Goal: Use online tool/utility: Utilize a website feature to perform a specific function

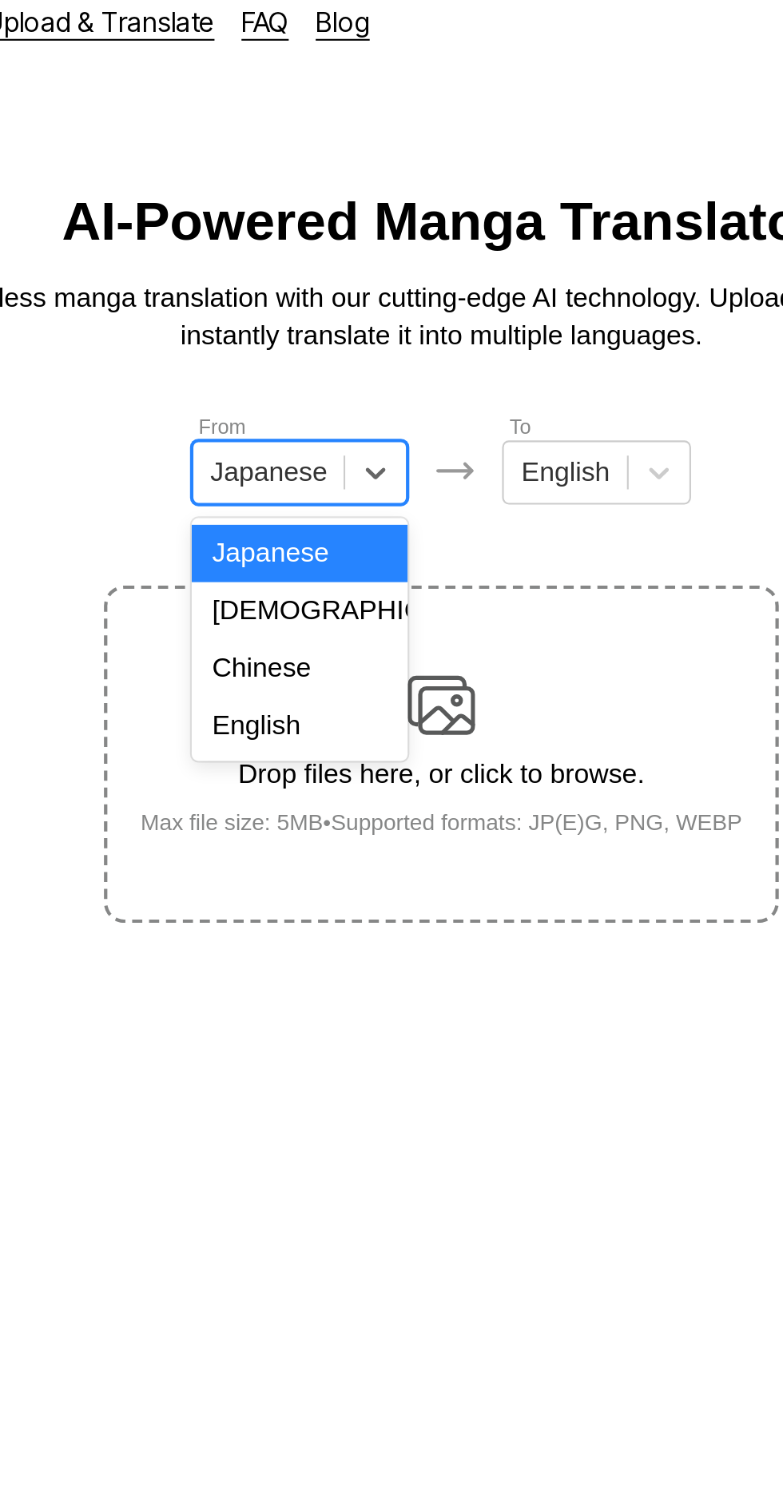
click at [334, 366] on div "English" at bounding box center [324, 358] width 102 height 27
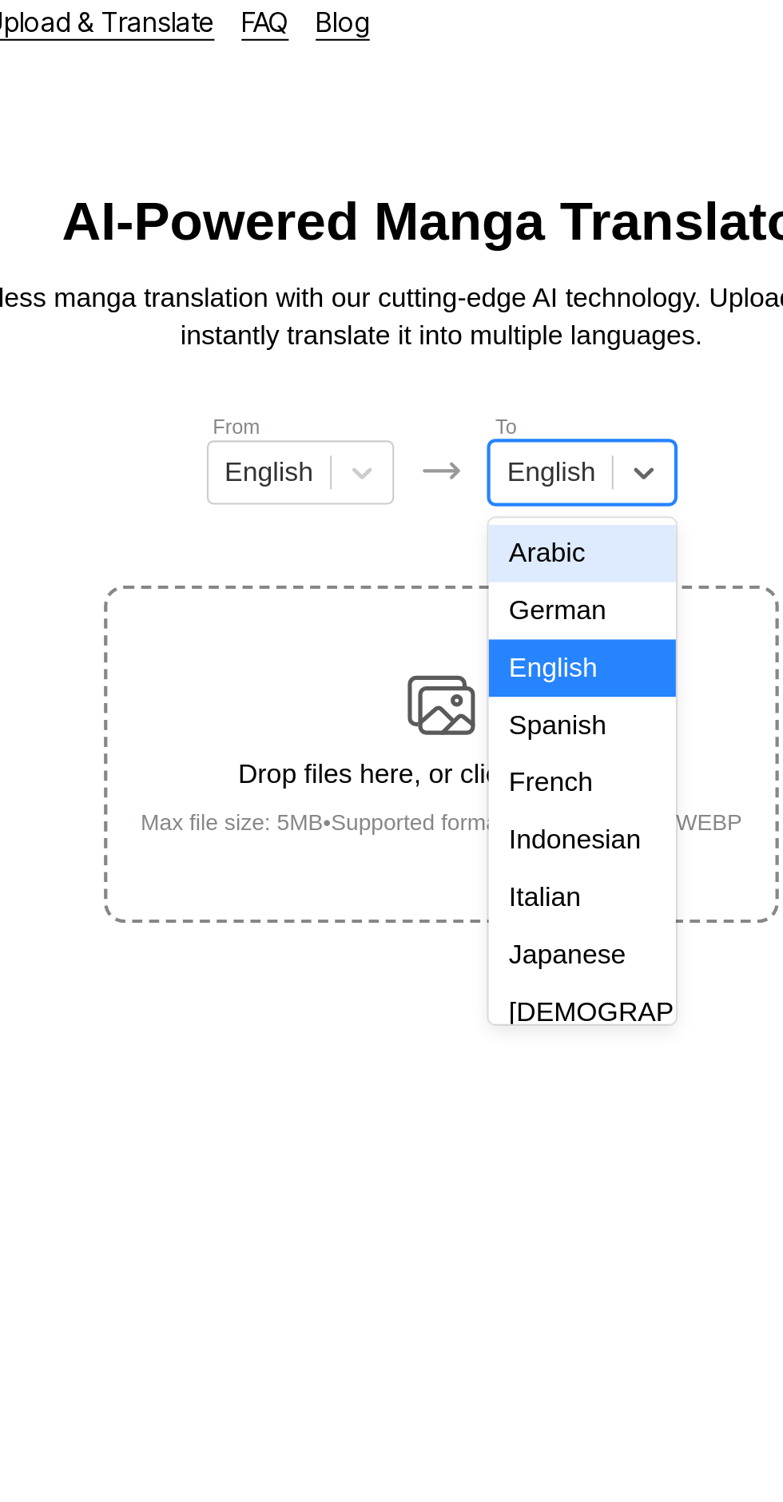
click at [447, 408] on div "Indonesian" at bounding box center [458, 412] width 89 height 27
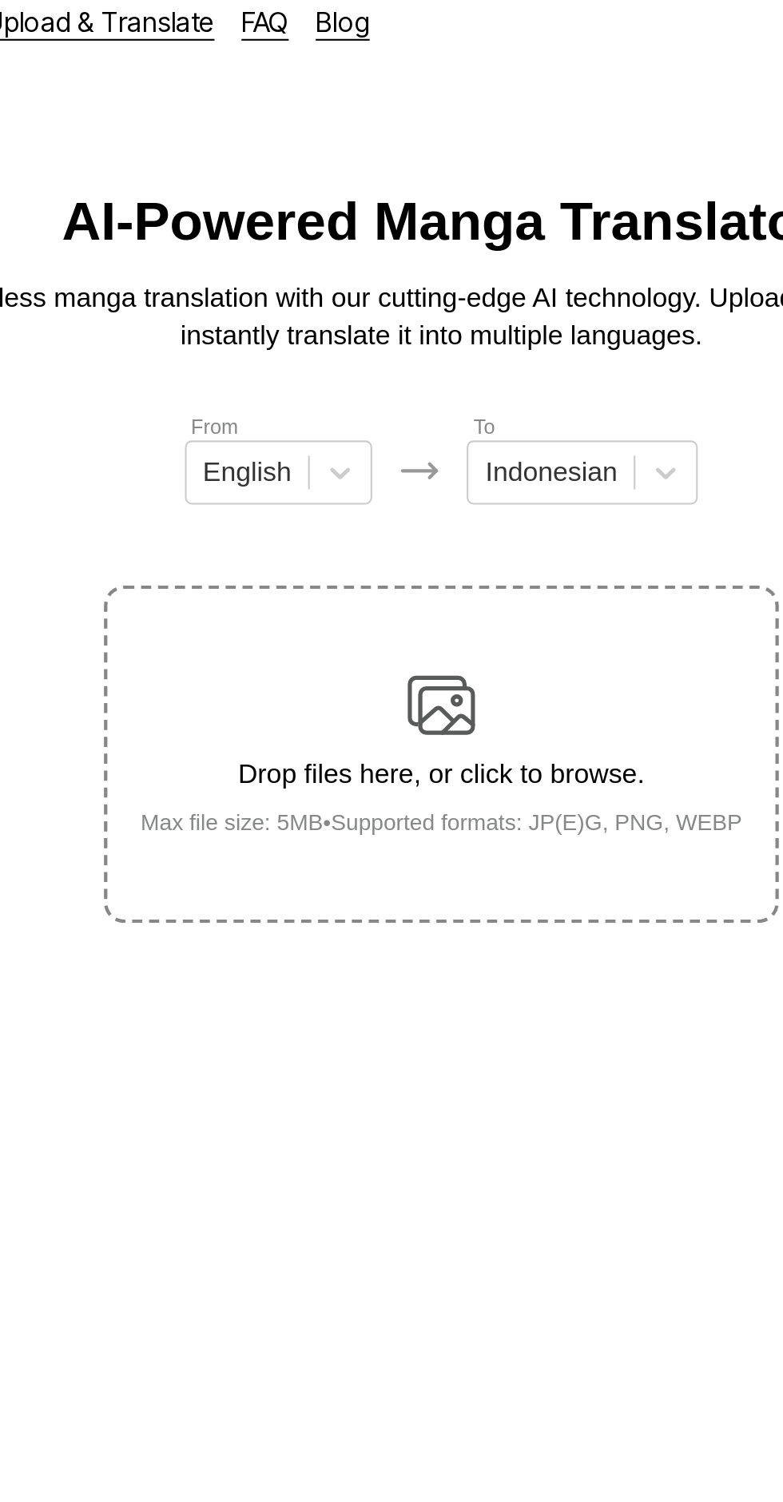
click at [429, 335] on div "Drop files here, or click to browse. Max file size: 5MB • Supported formats: JP…" at bounding box center [391, 371] width 311 height 77
click at [0, 0] on input "Drop files here, or click to browse. Max file size: 5MB • Supported formats: JP…" at bounding box center [0, 0] width 0 height 0
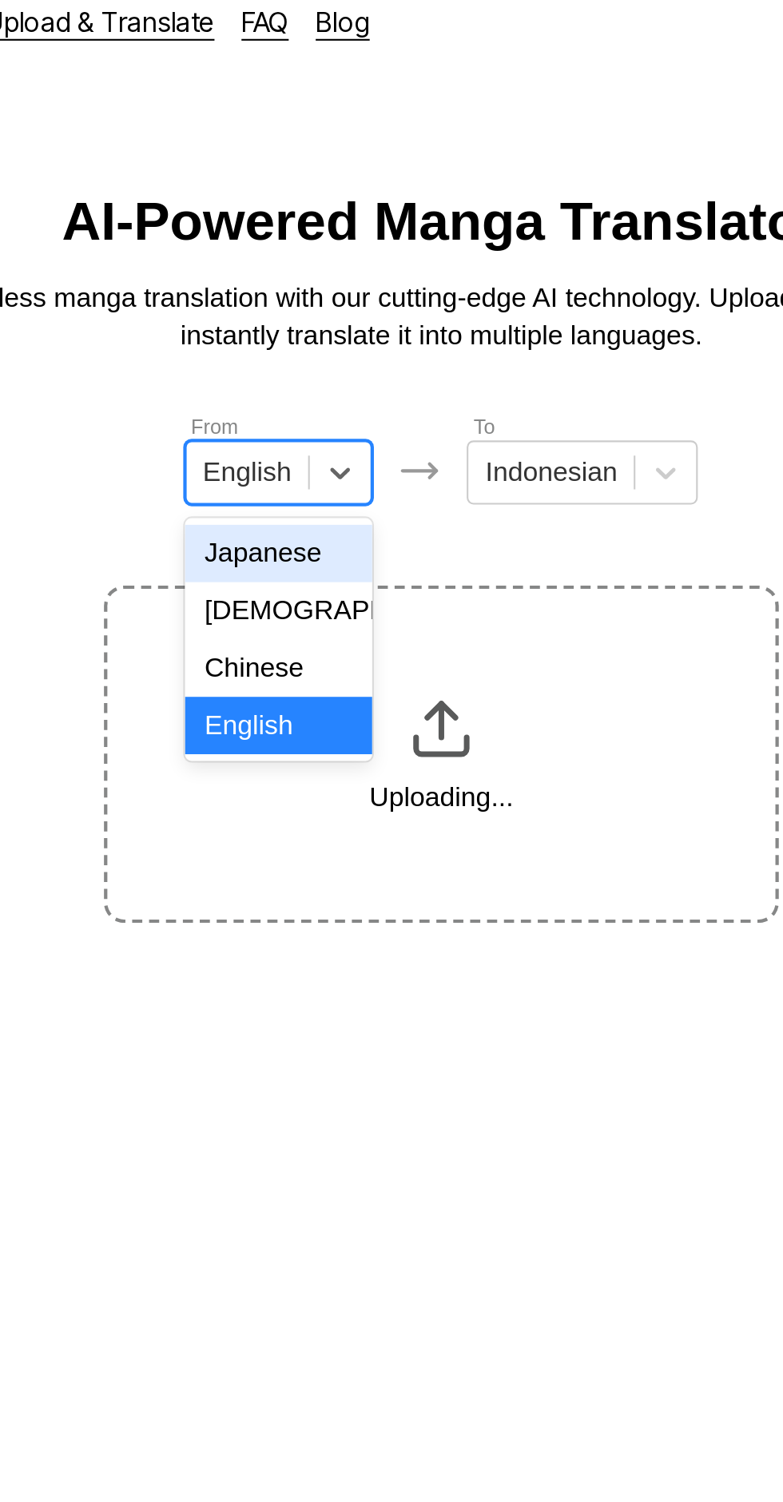
click at [338, 278] on div "Japanese" at bounding box center [314, 277] width 89 height 27
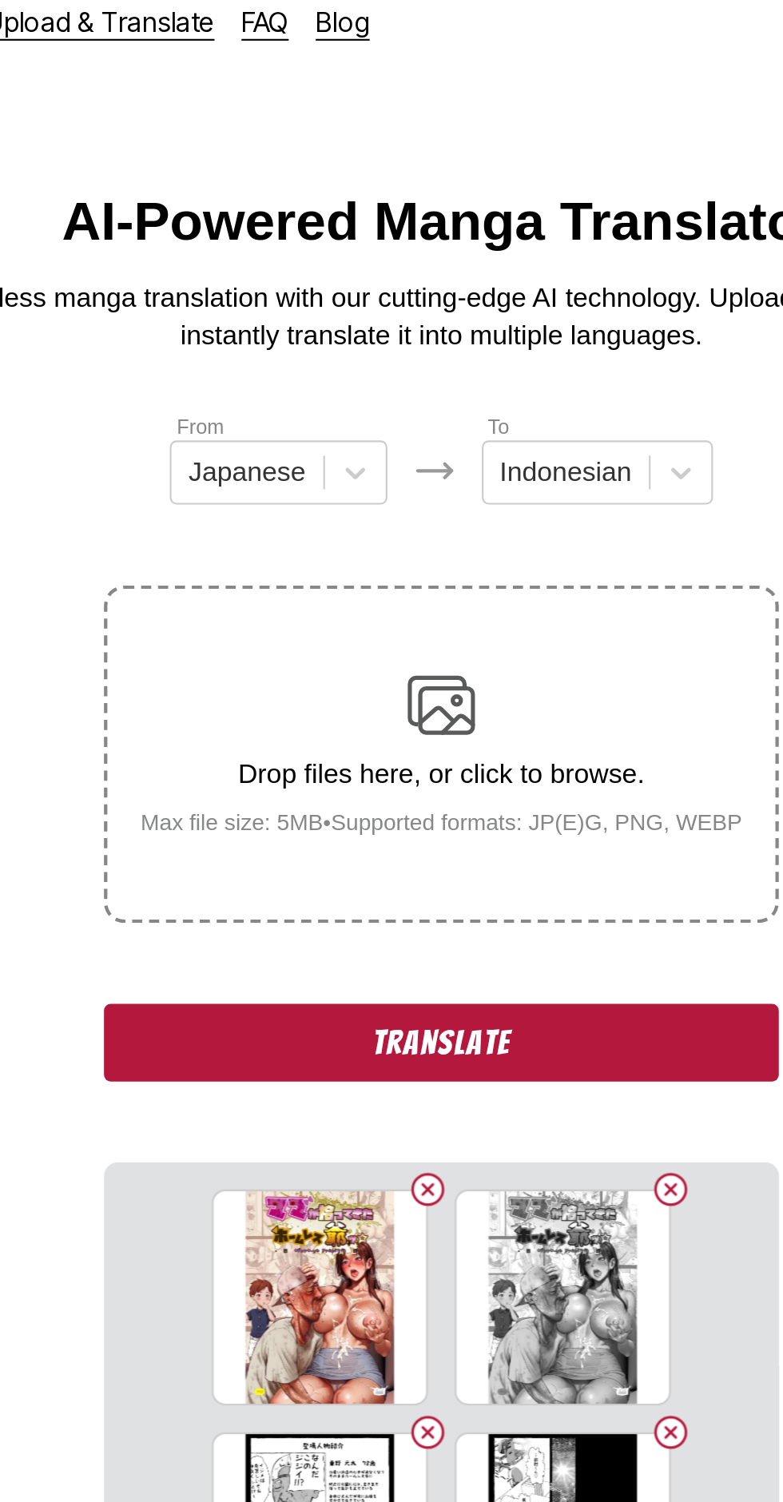
click at [465, 490] on button "Translate" at bounding box center [391, 508] width 319 height 37
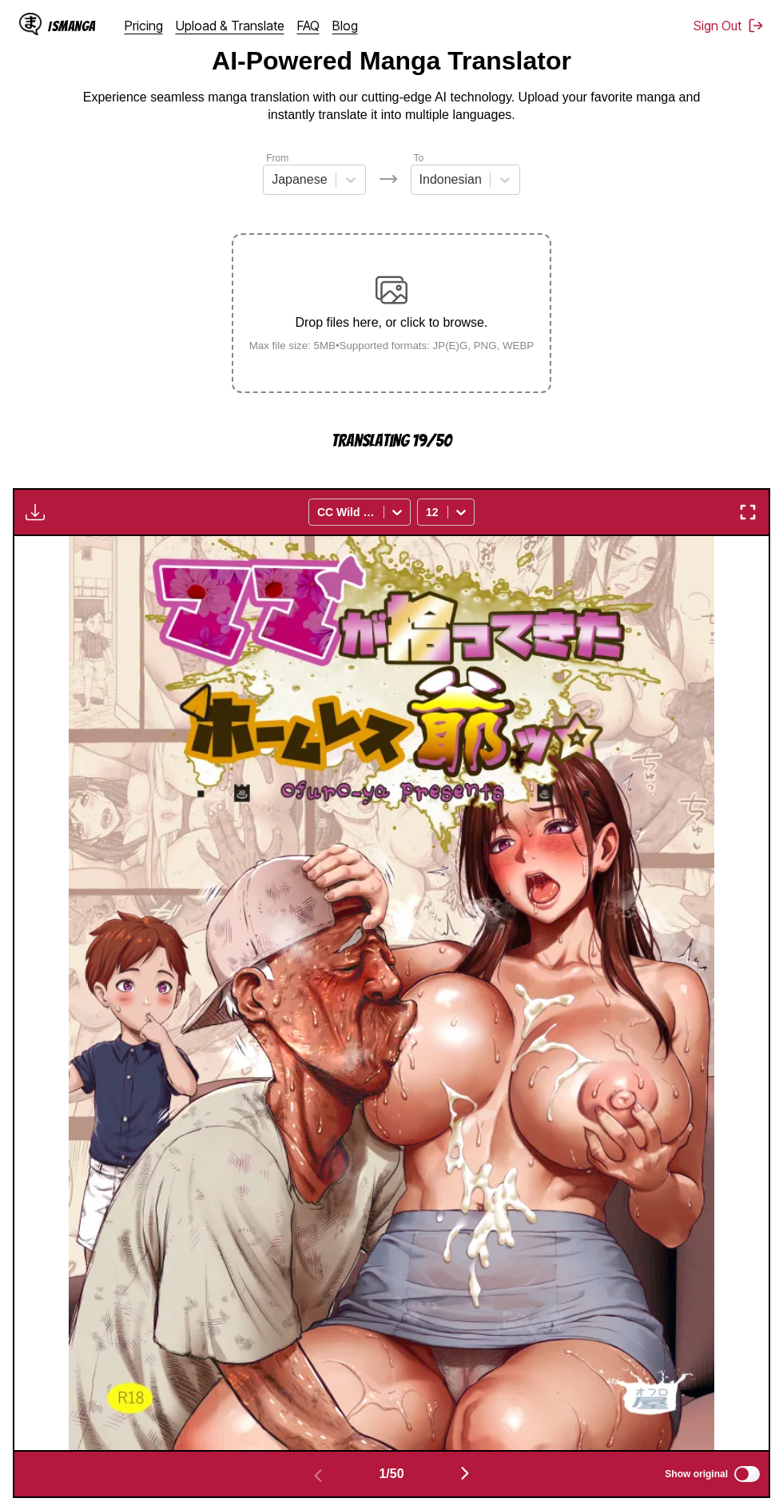
scroll to position [92, 0]
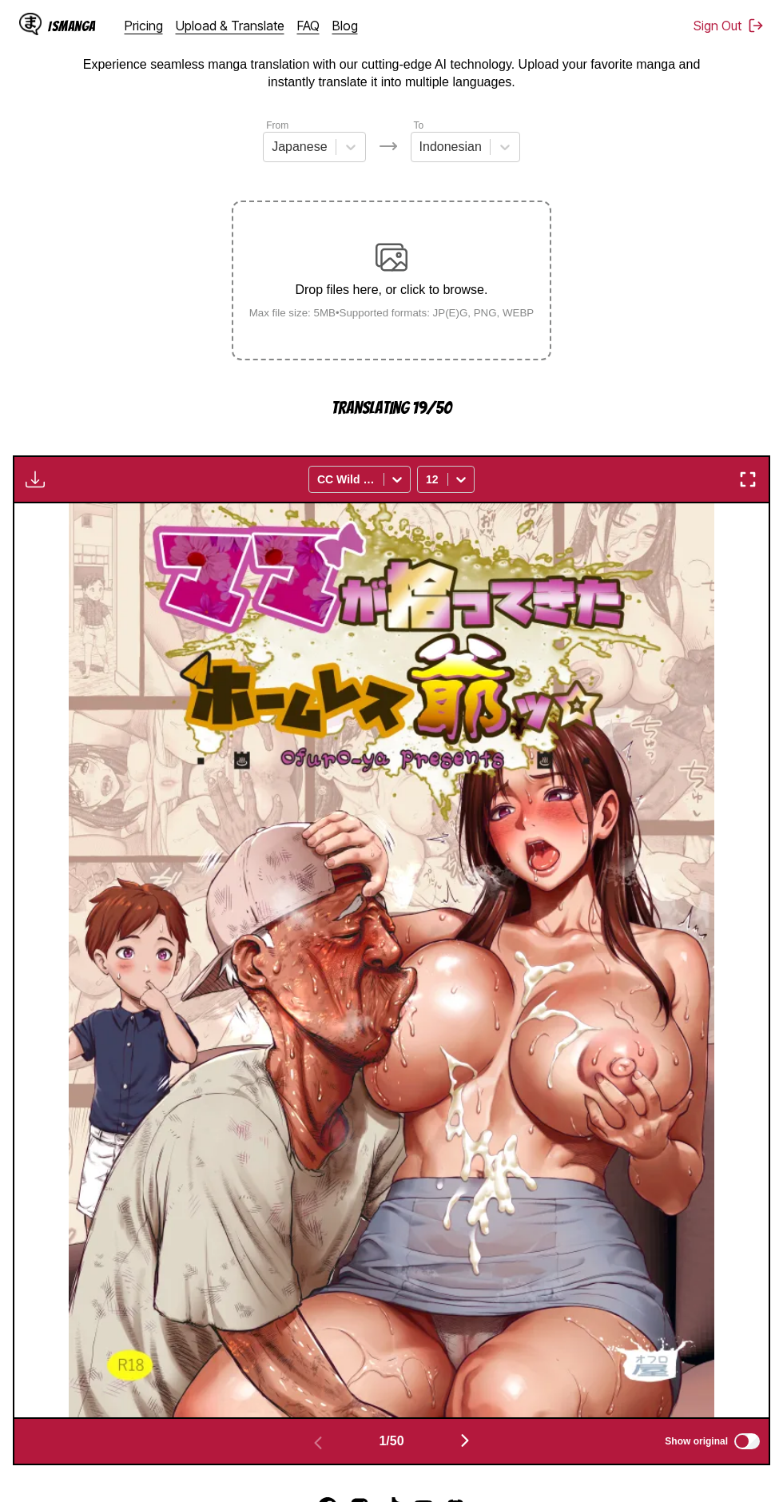
click at [458, 1430] on img "button" at bounding box center [464, 1439] width 19 height 19
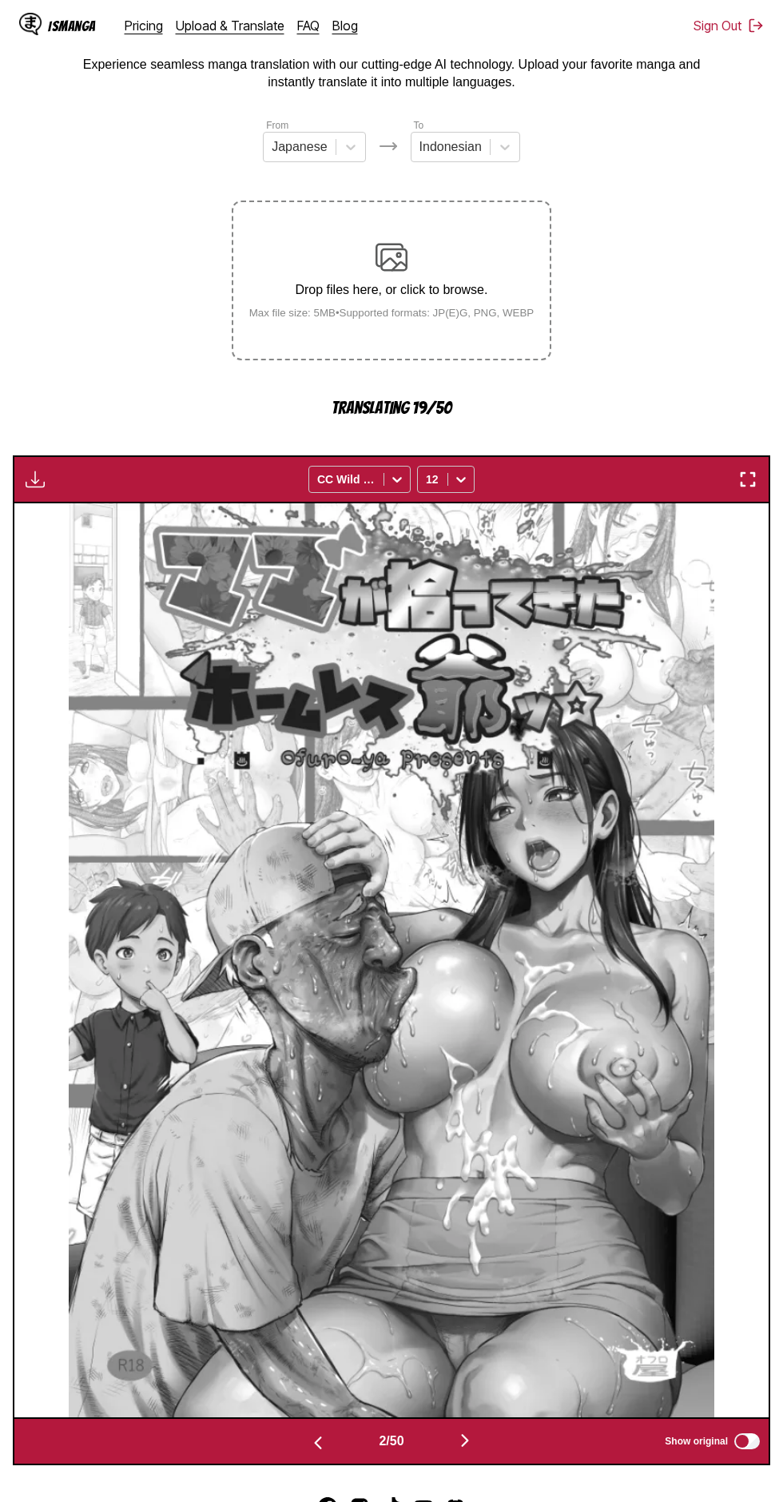
click at [466, 1430] on img "button" at bounding box center [464, 1439] width 19 height 19
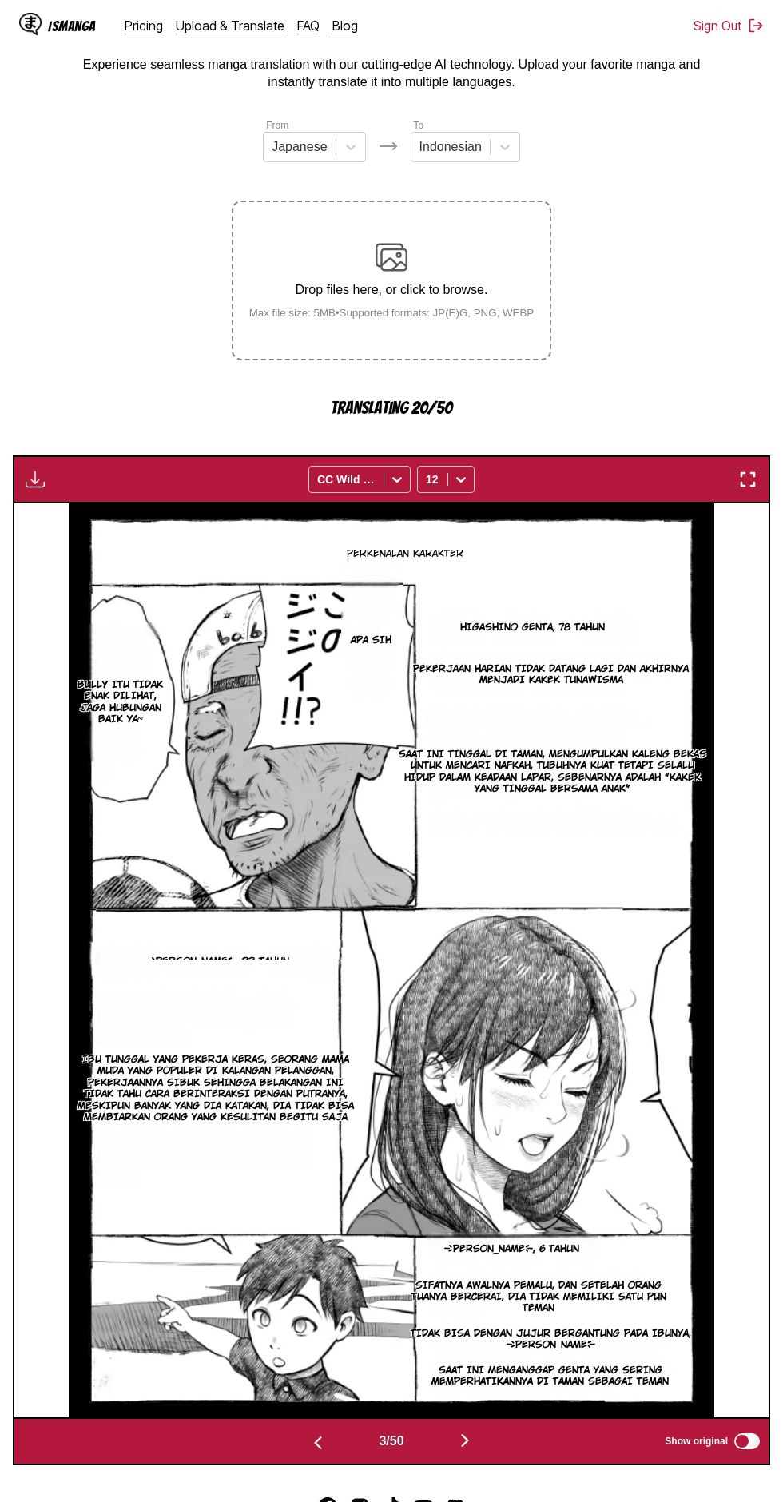
scroll to position [90, 0]
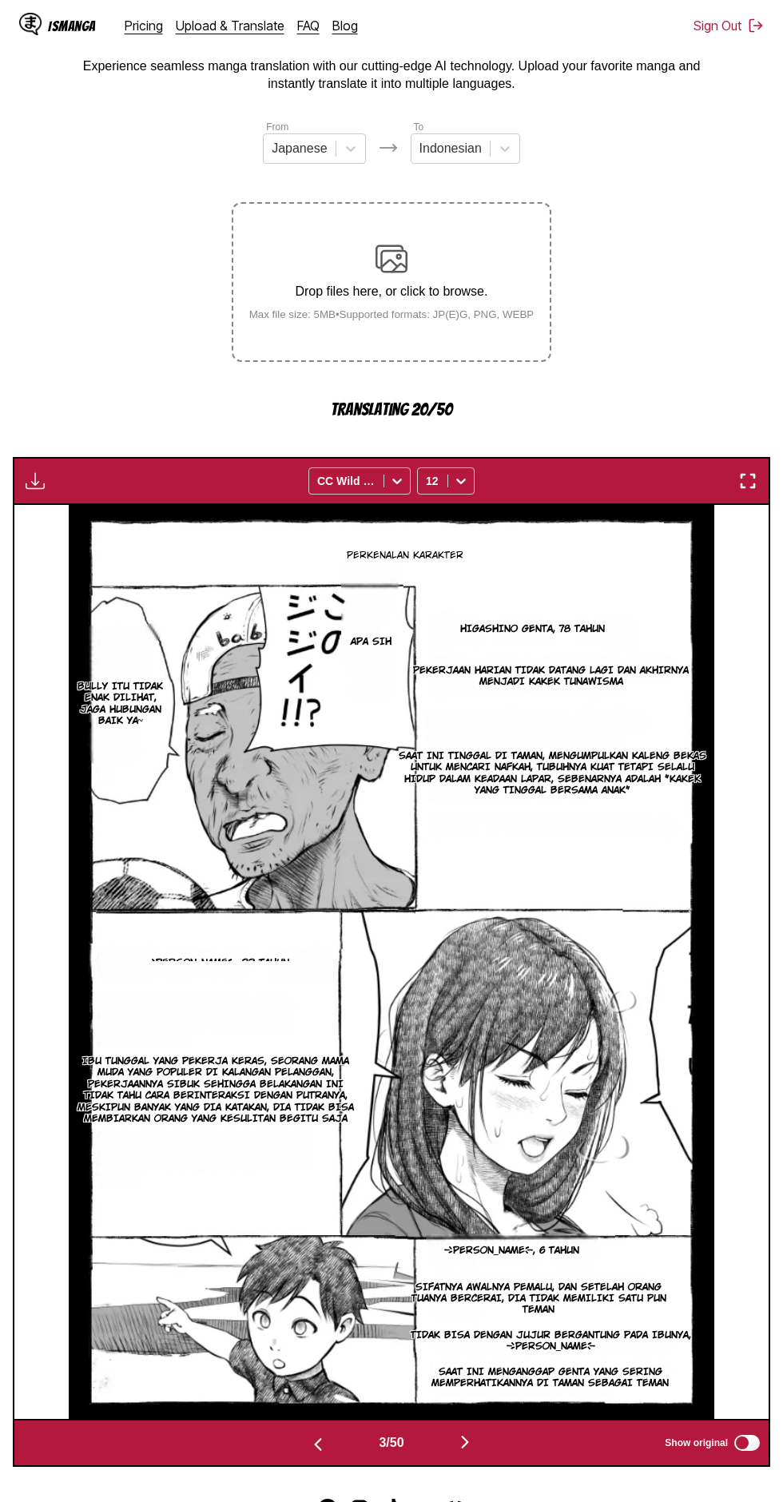
click at [472, 1432] on img "button" at bounding box center [464, 1441] width 19 height 19
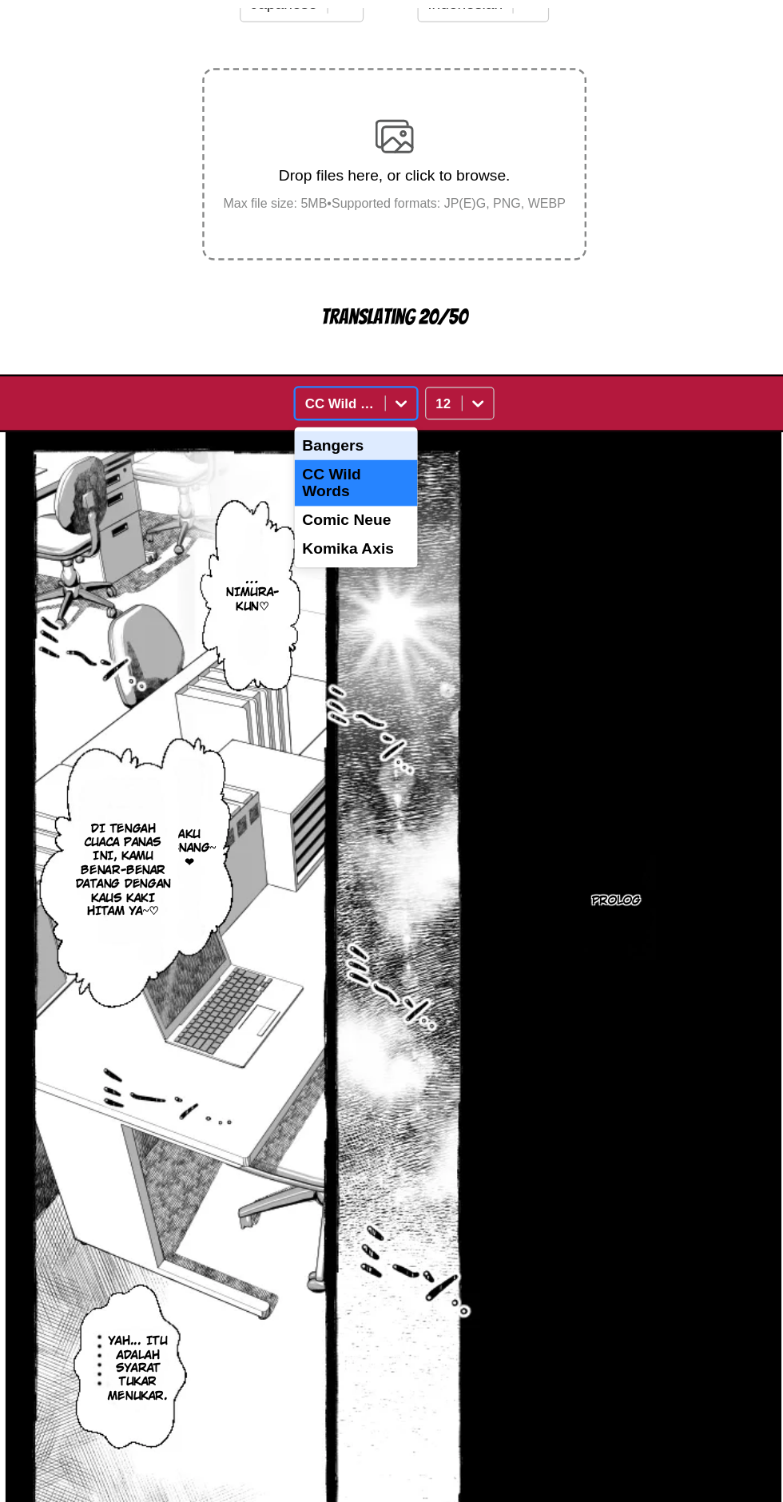
scroll to position [191, 0]
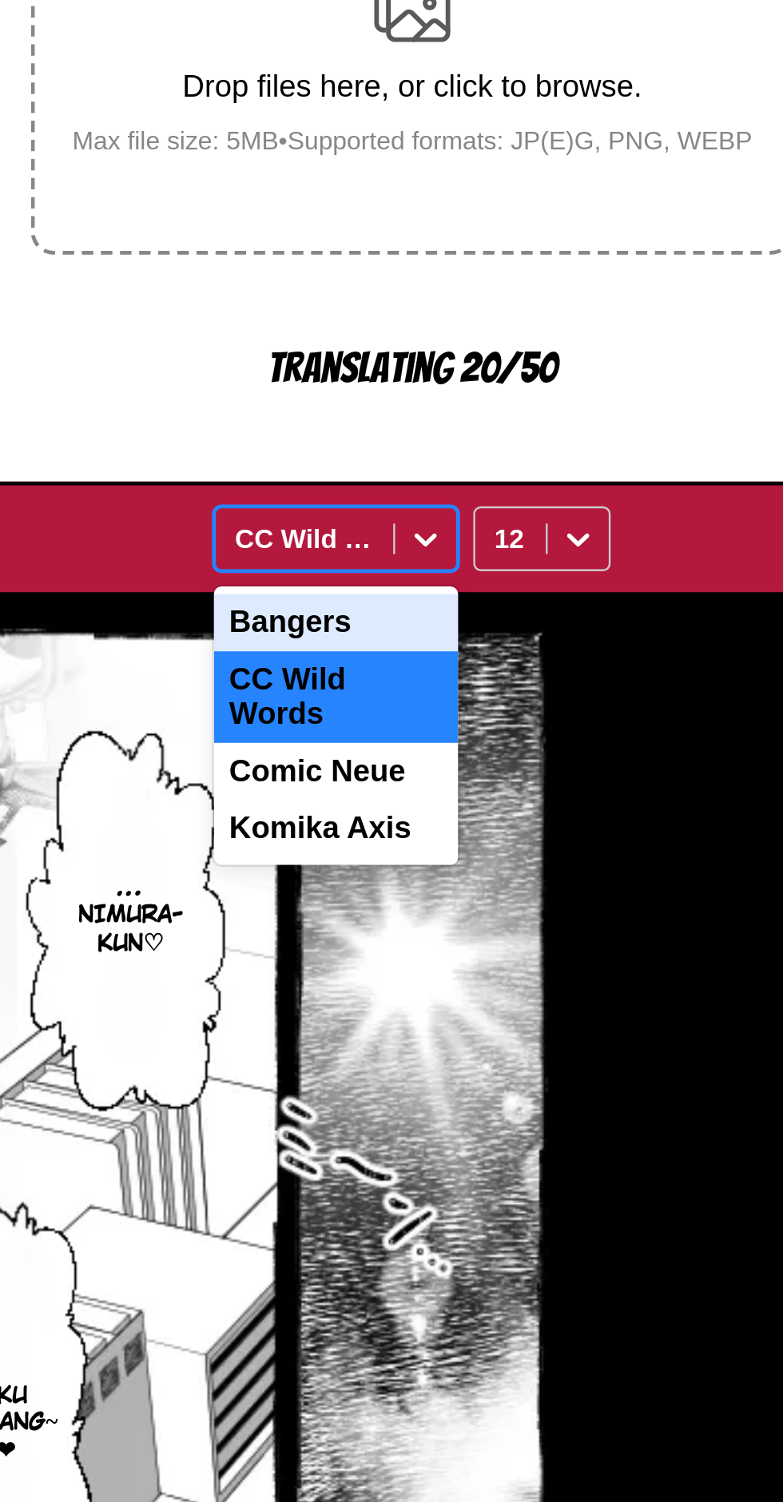
click at [514, 300] on p "Translating 20/50" at bounding box center [391, 309] width 319 height 18
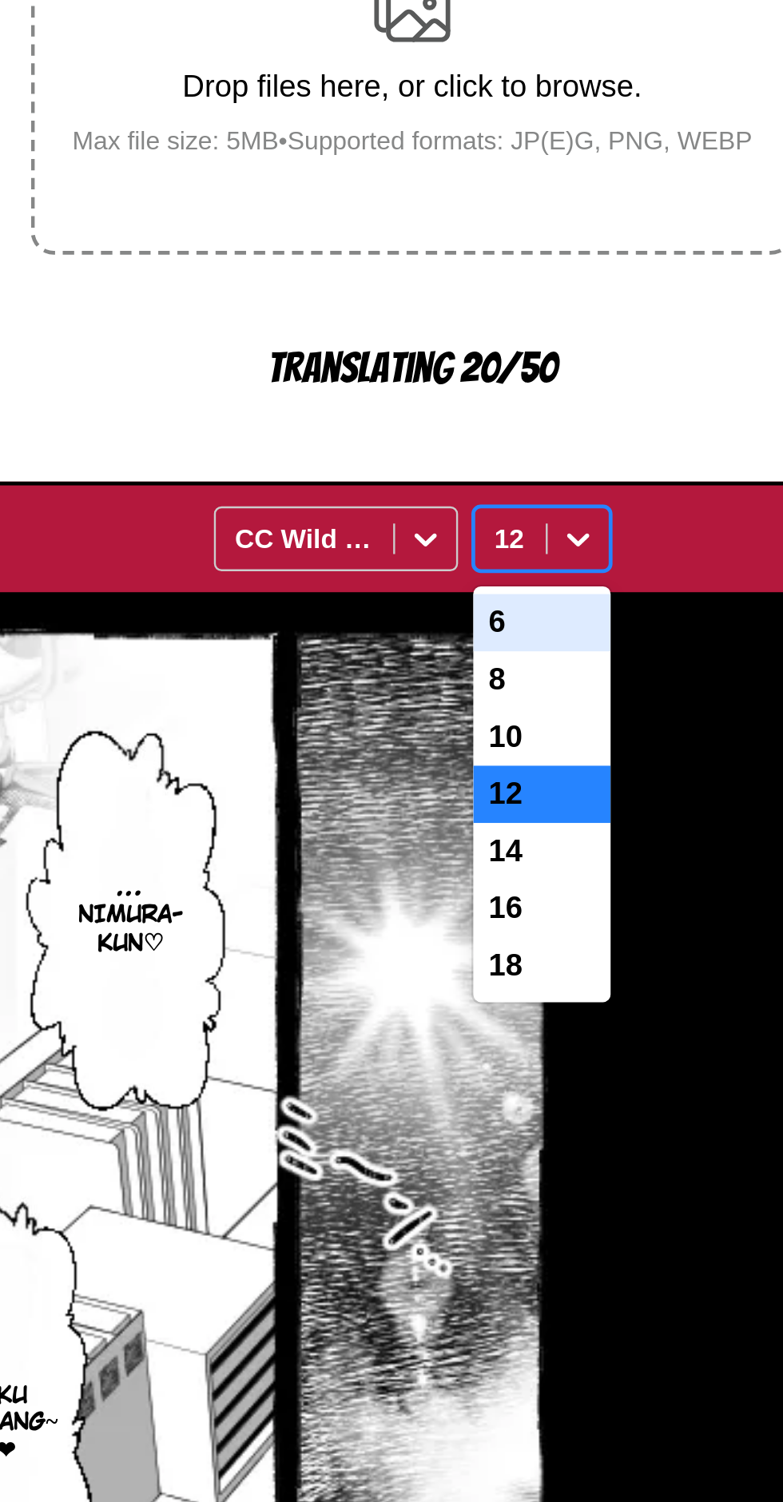
click at [450, 499] on div "14" at bounding box center [446, 511] width 58 height 24
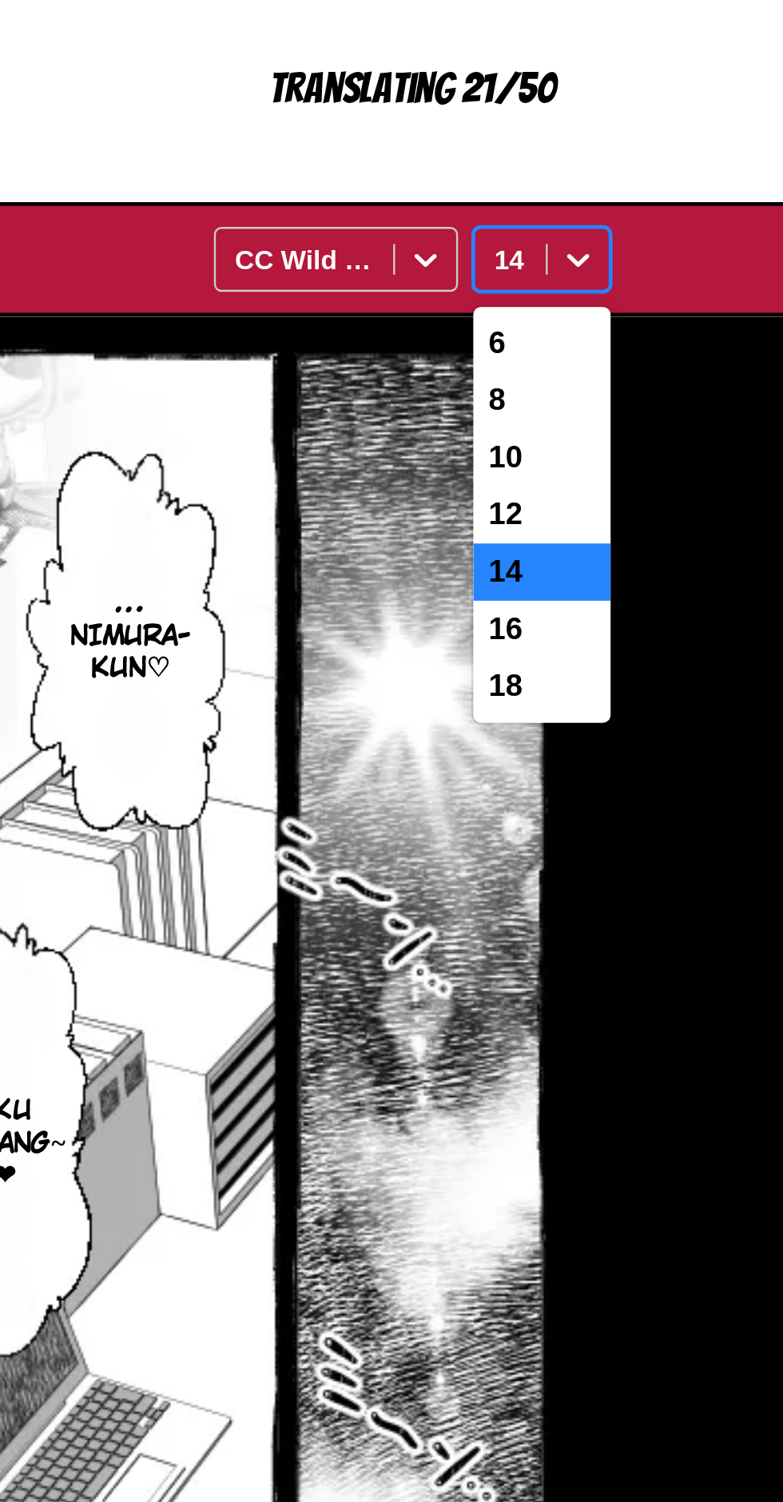
click at [457, 523] on div "16" at bounding box center [446, 535] width 58 height 24
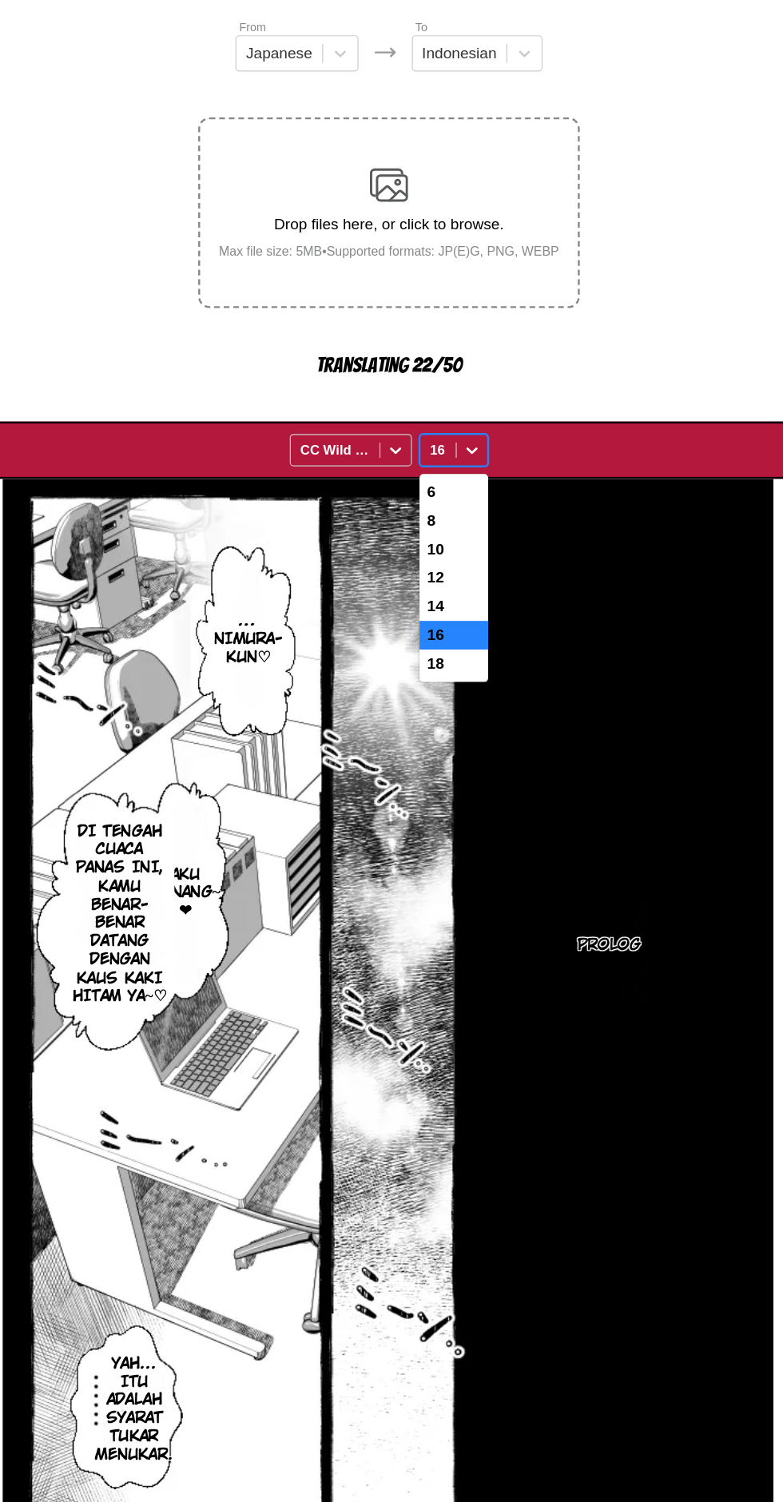
scroll to position [127, 0]
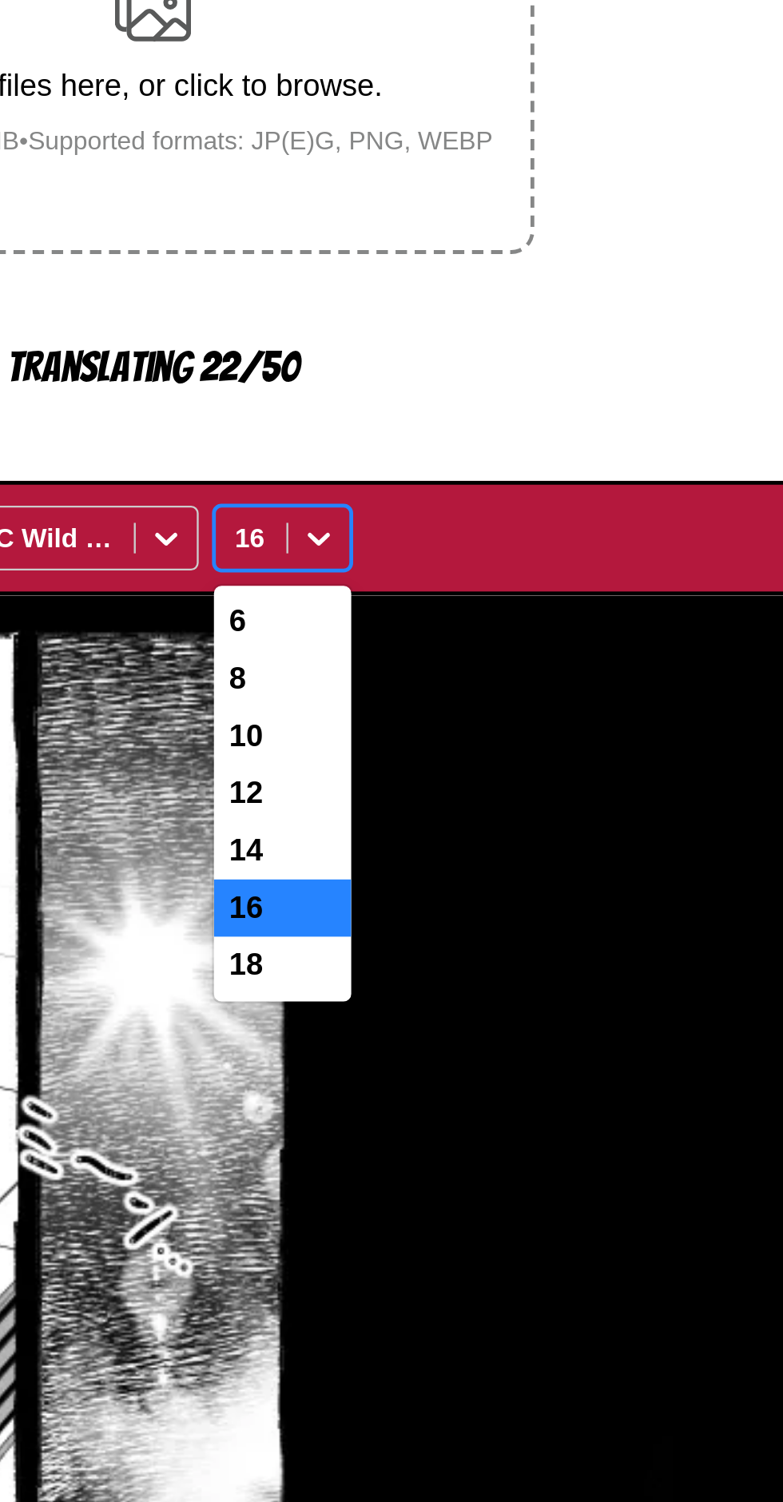
click at [450, 563] on div "14" at bounding box center [446, 575] width 58 height 24
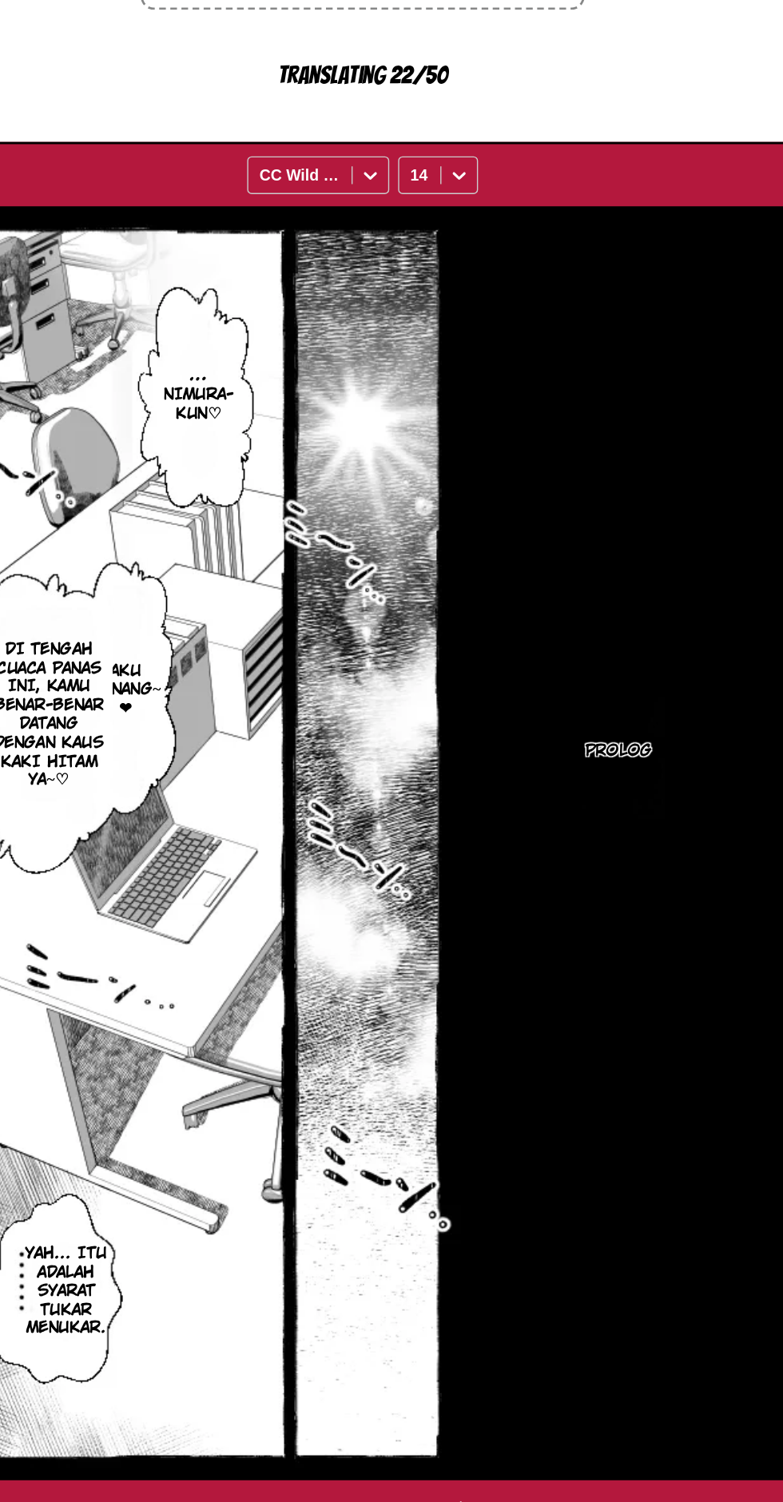
scroll to position [81, 0]
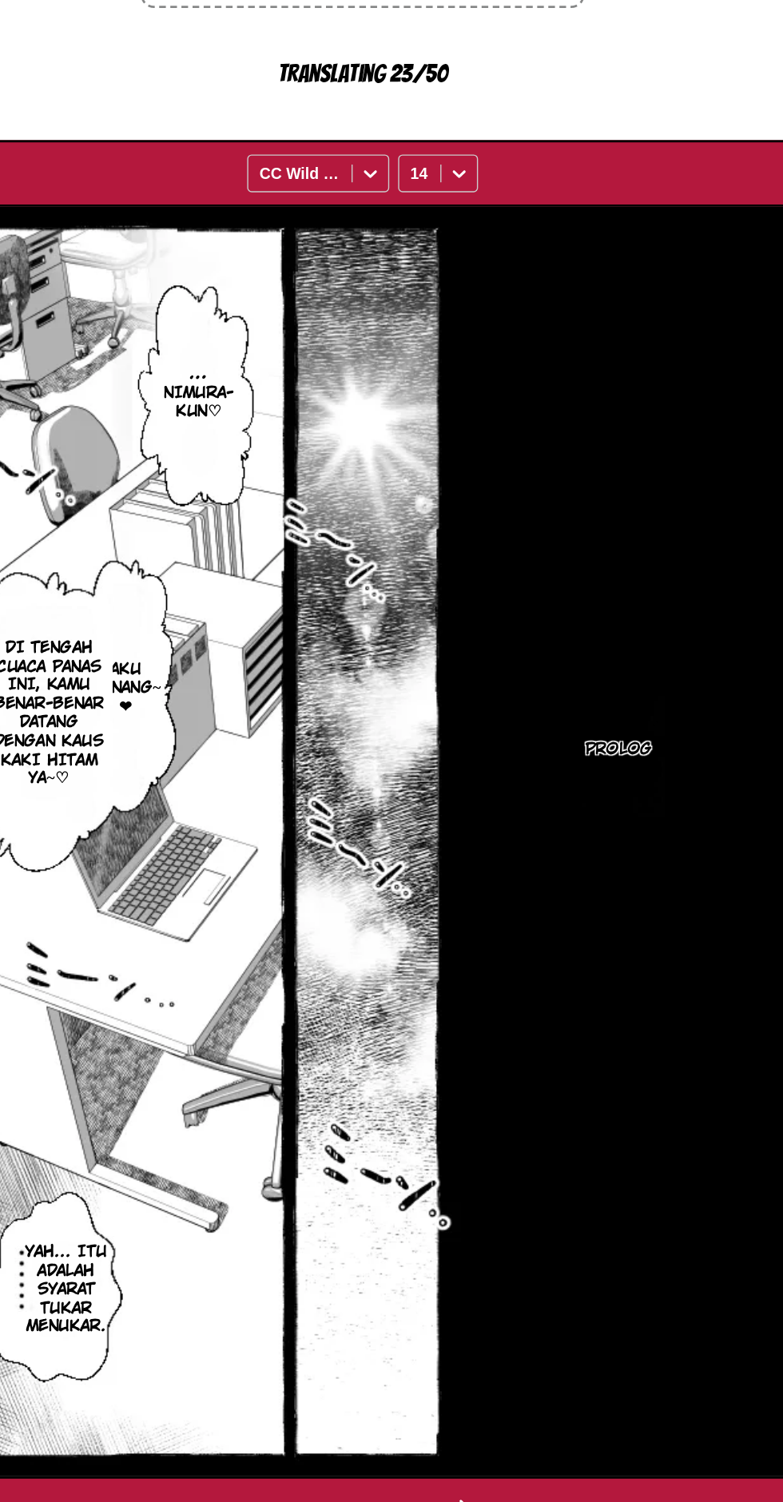
click at [486, 1440] on button "button" at bounding box center [465, 1451] width 96 height 23
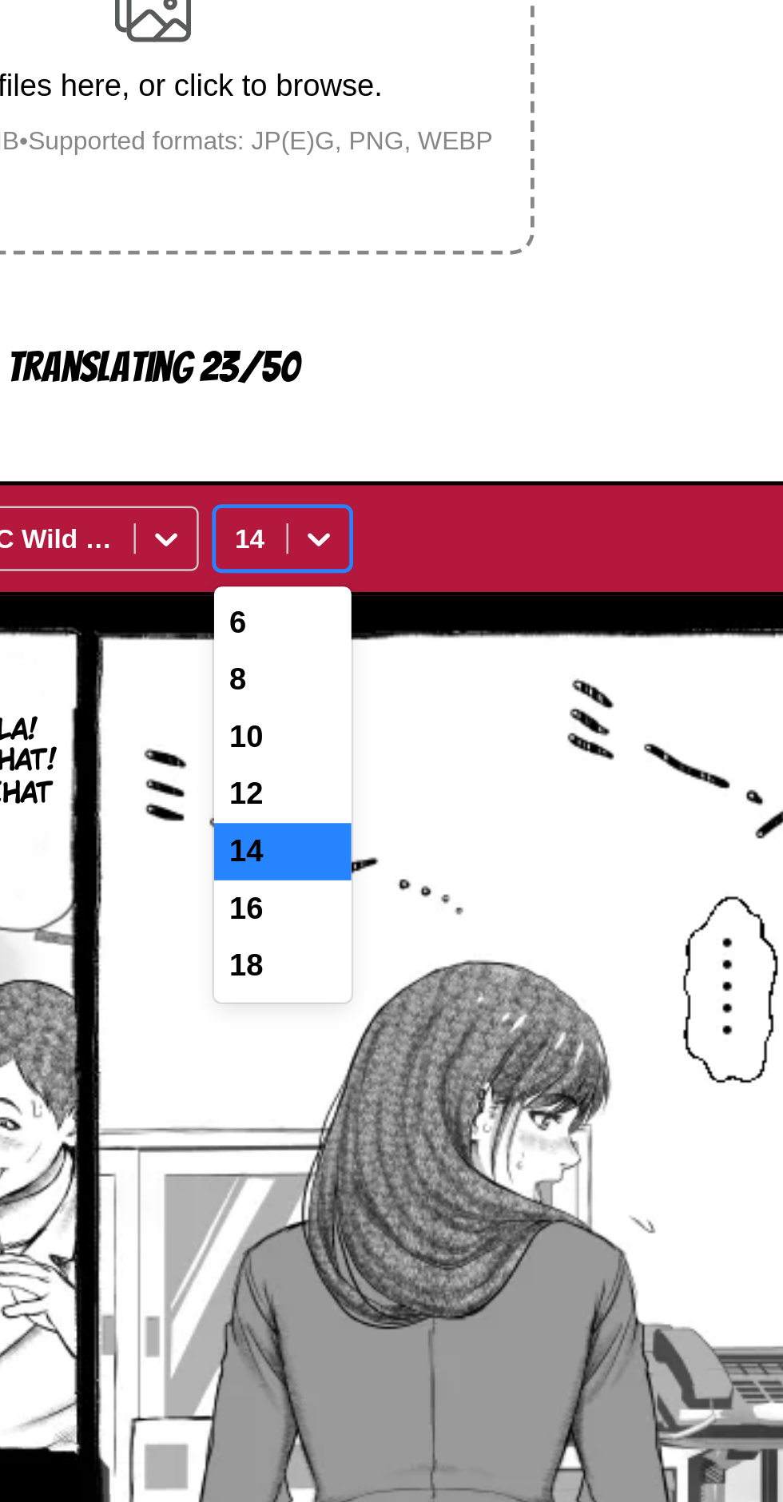
click at [454, 633] on div "16" at bounding box center [446, 645] width 58 height 24
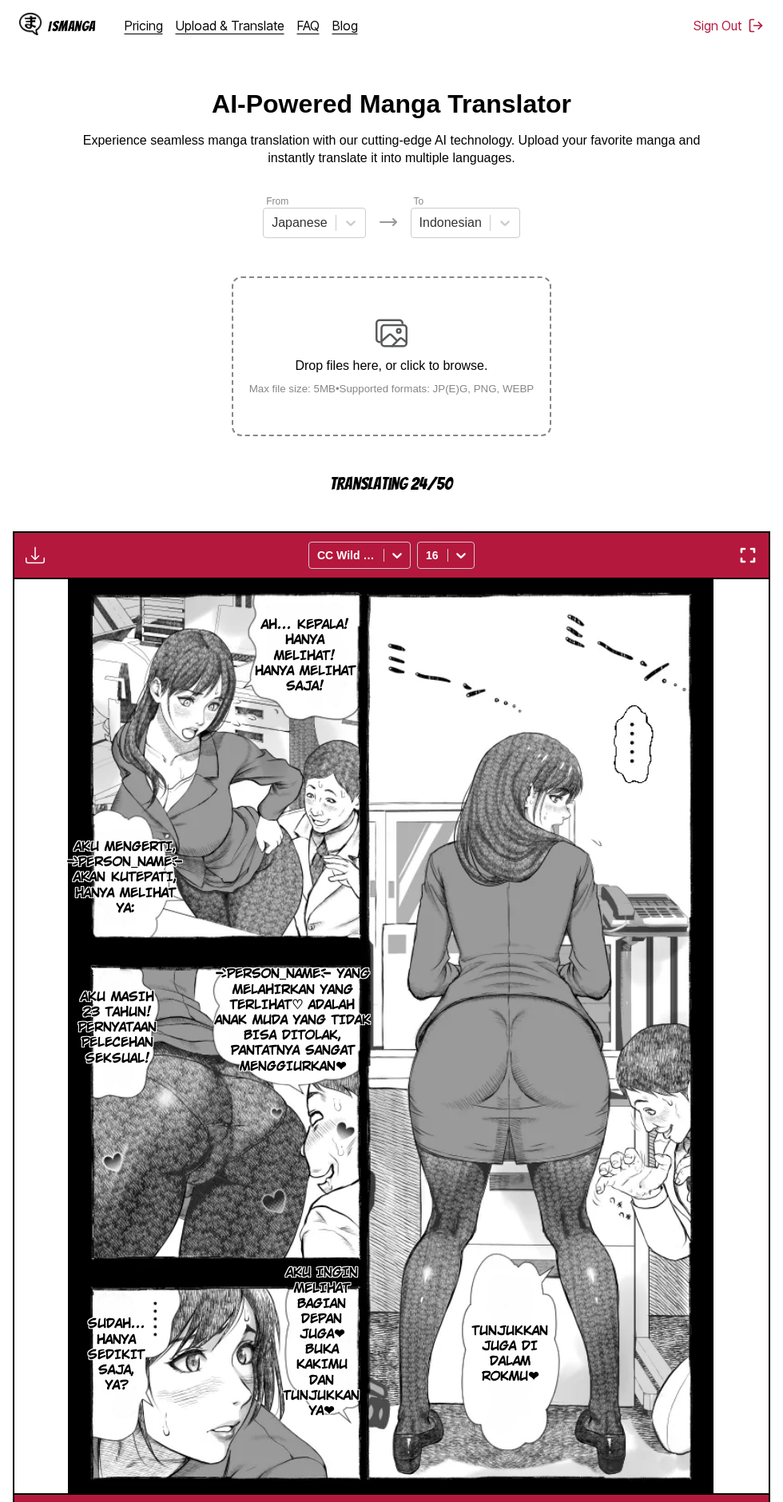
scroll to position [92, 0]
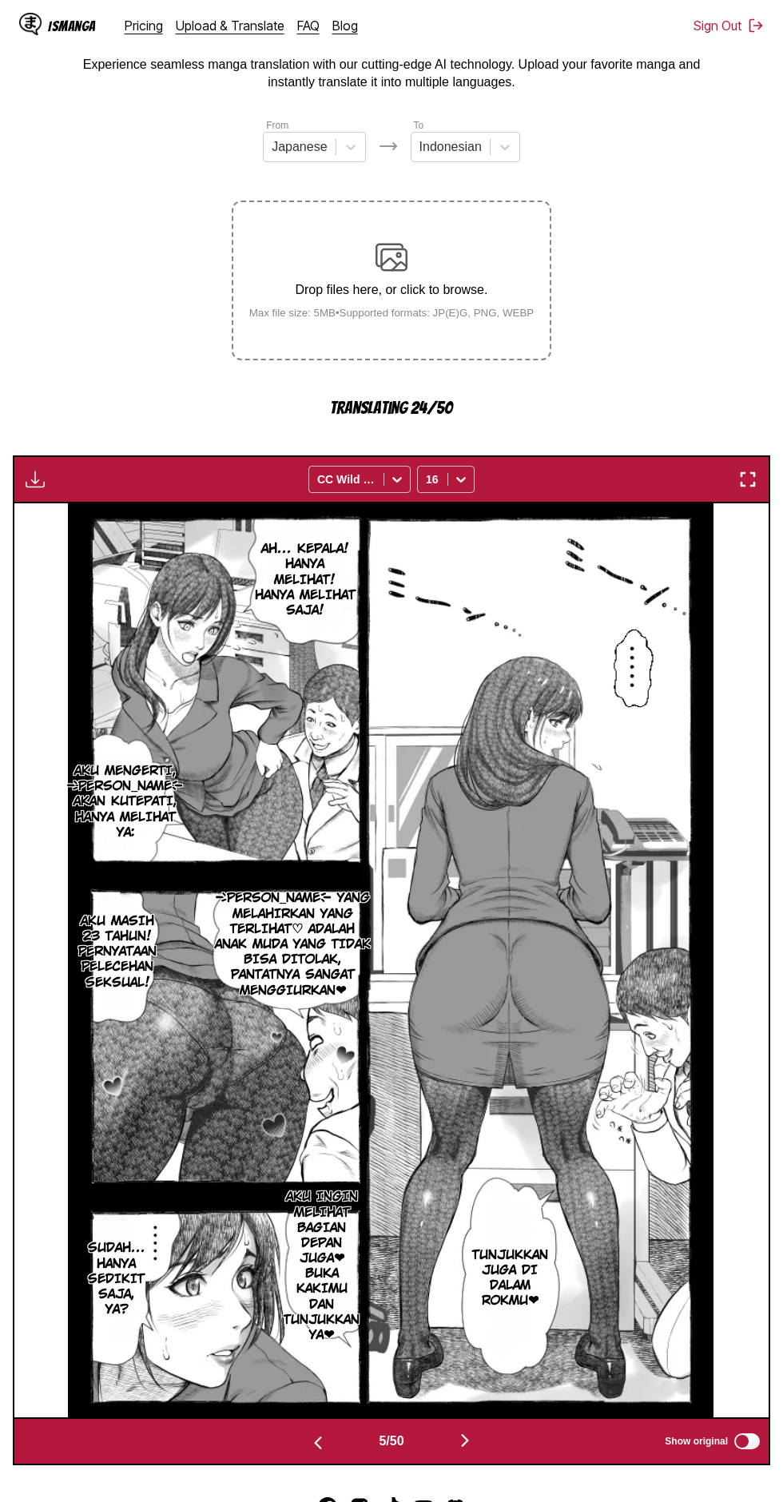
click at [483, 1430] on button "button" at bounding box center [465, 1441] width 96 height 23
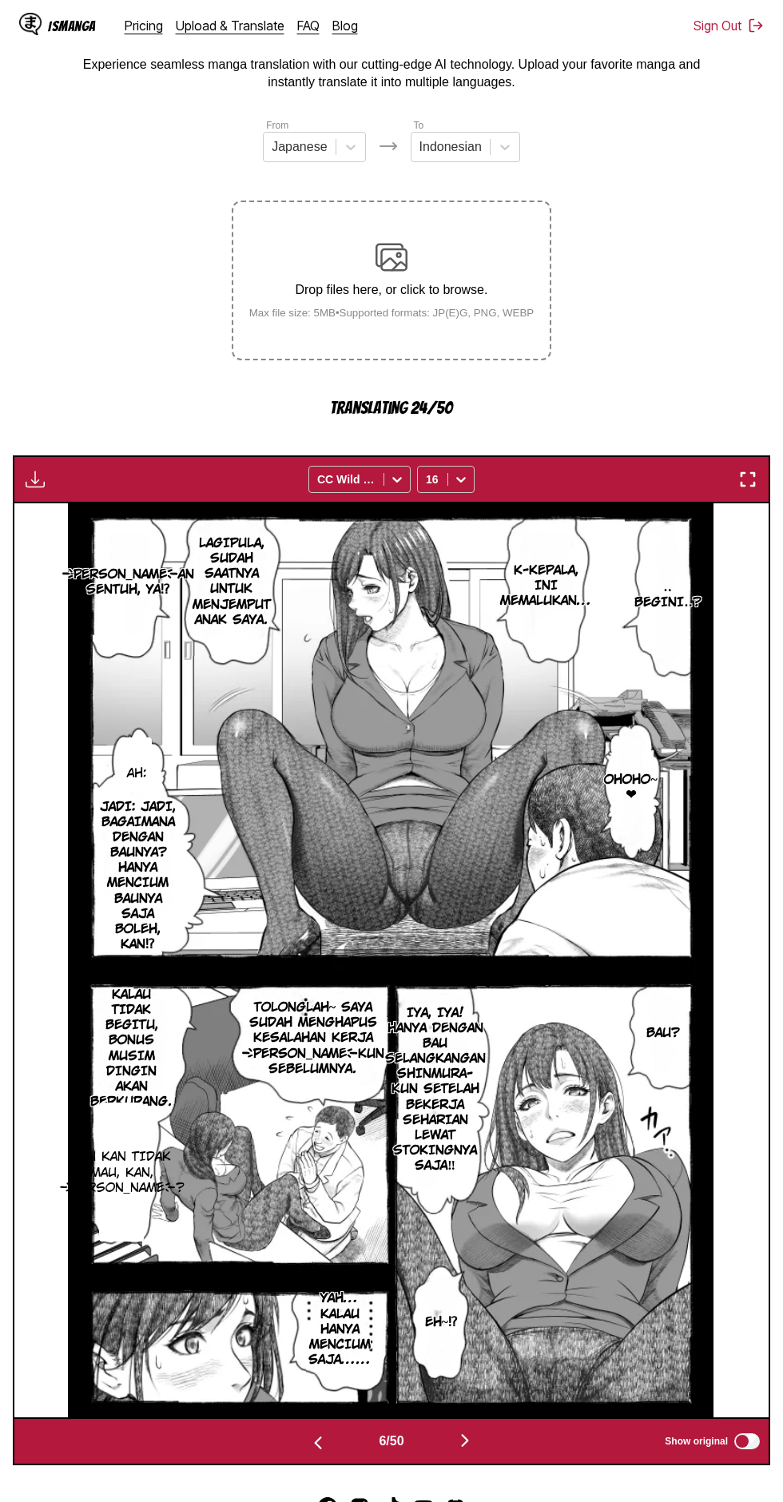
click at [466, 1430] on img "button" at bounding box center [464, 1439] width 19 height 19
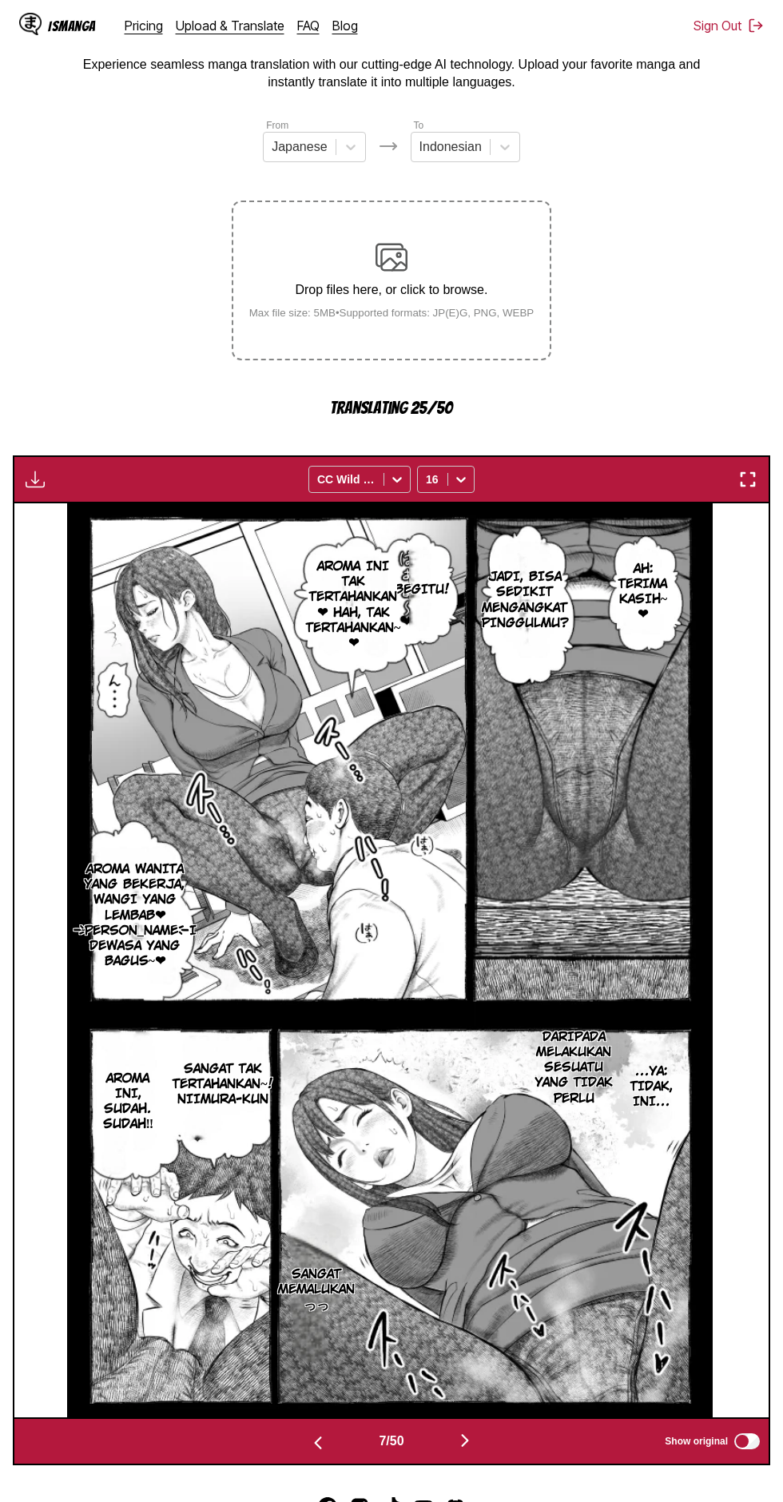
scroll to position [0, 0]
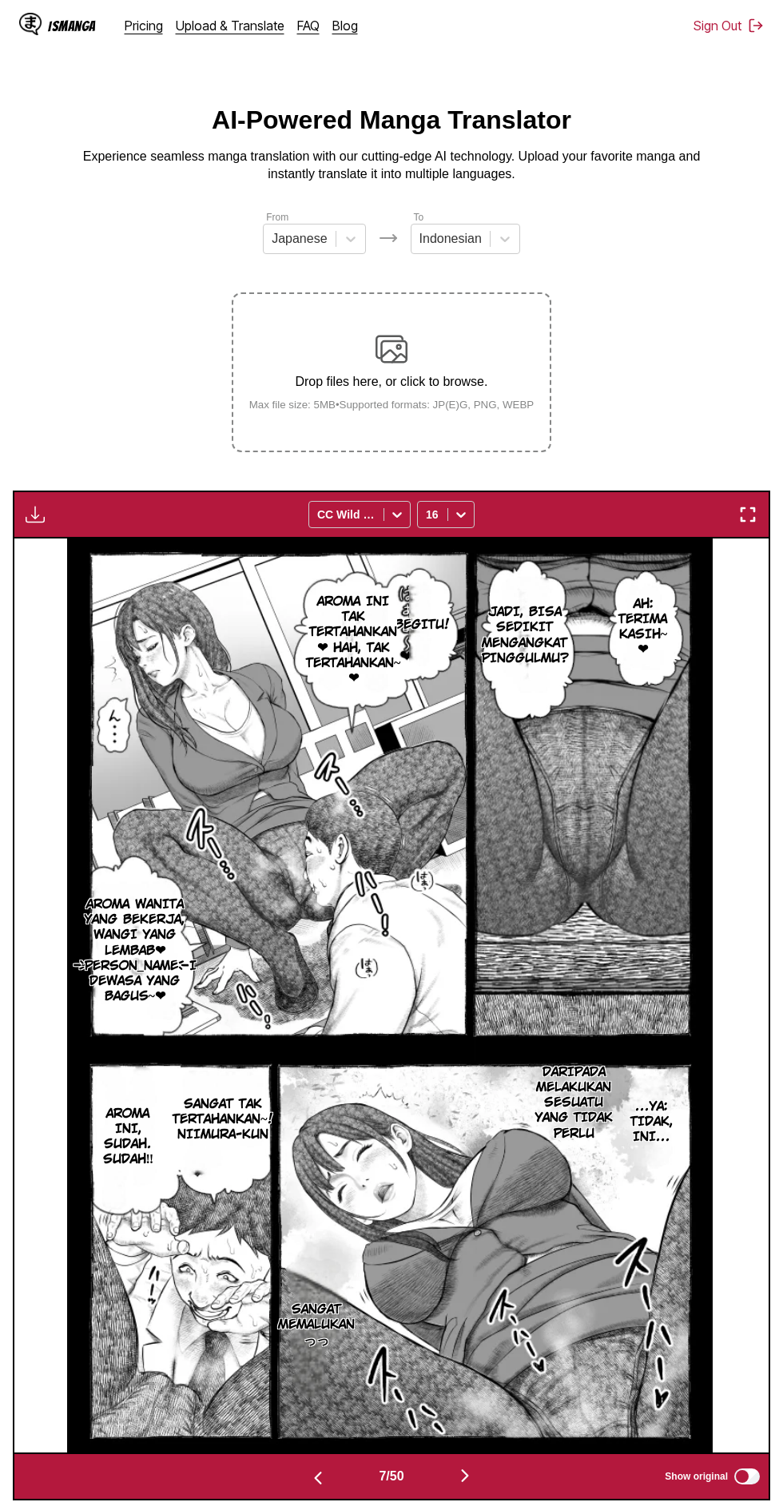
click at [35, 505] on img "button" at bounding box center [35, 514] width 19 height 19
click at [63, 549] on button "Download All" at bounding box center [78, 568] width 102 height 38
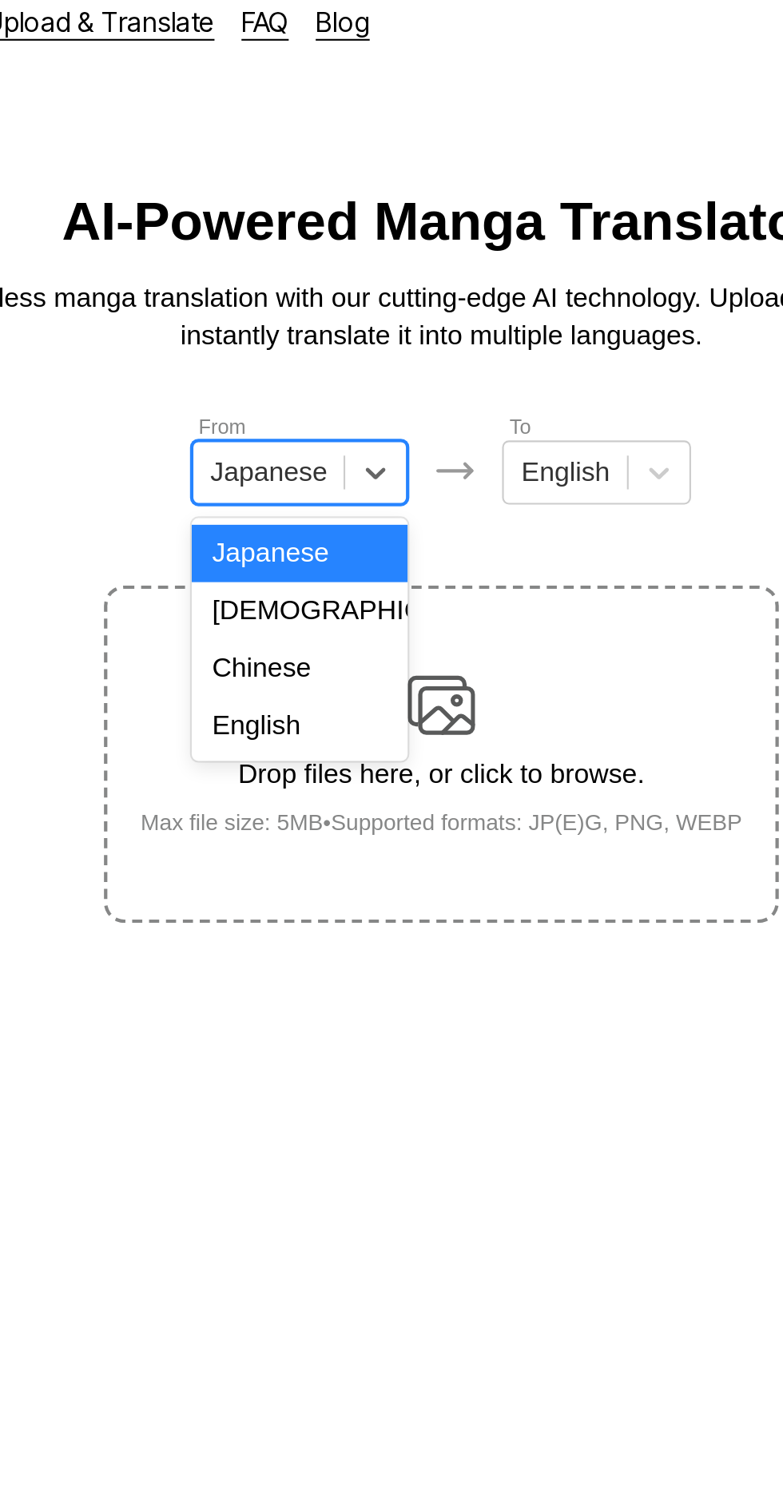
click at [343, 358] on div "English" at bounding box center [324, 358] width 102 height 27
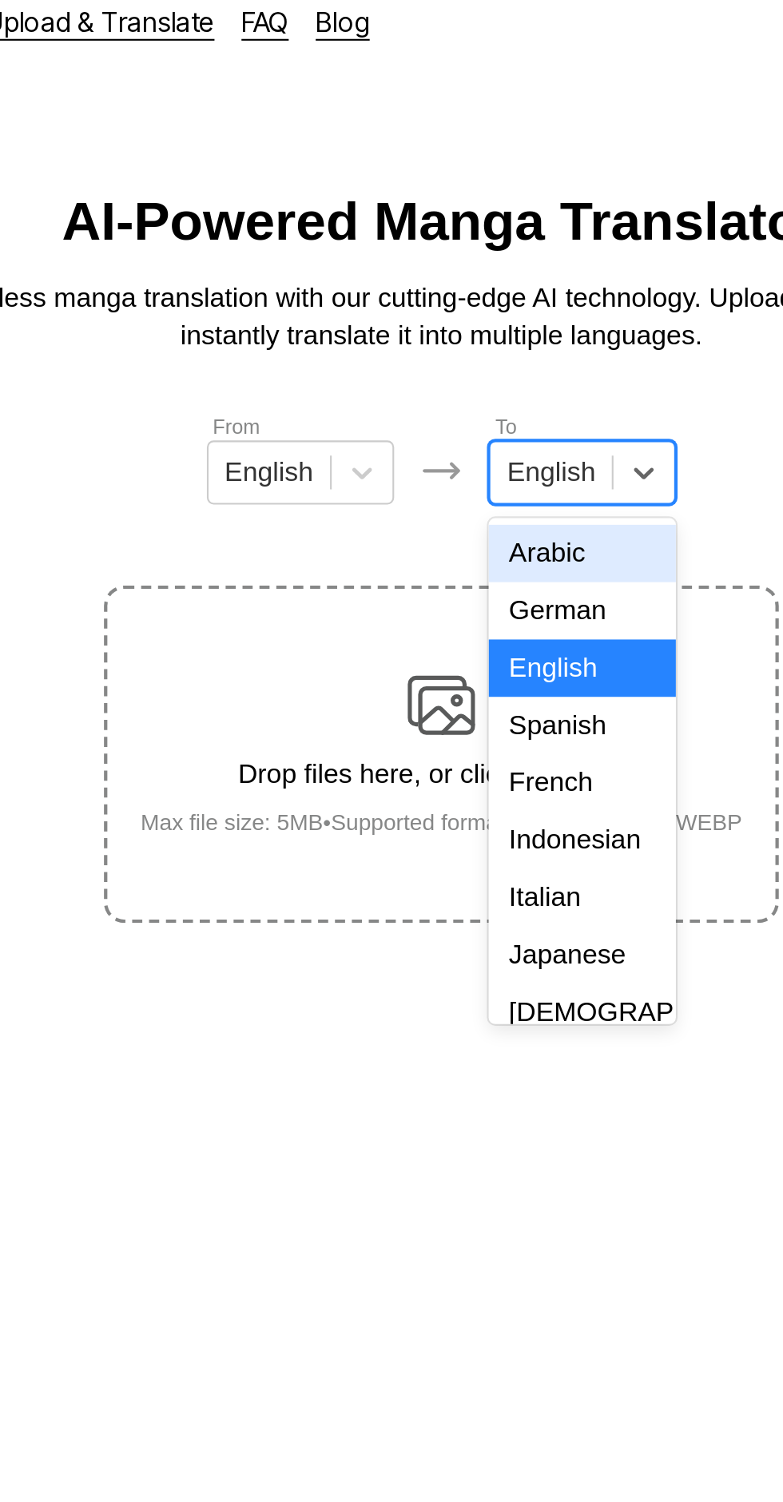
click at [460, 407] on div "Indonesian" at bounding box center [458, 412] width 89 height 27
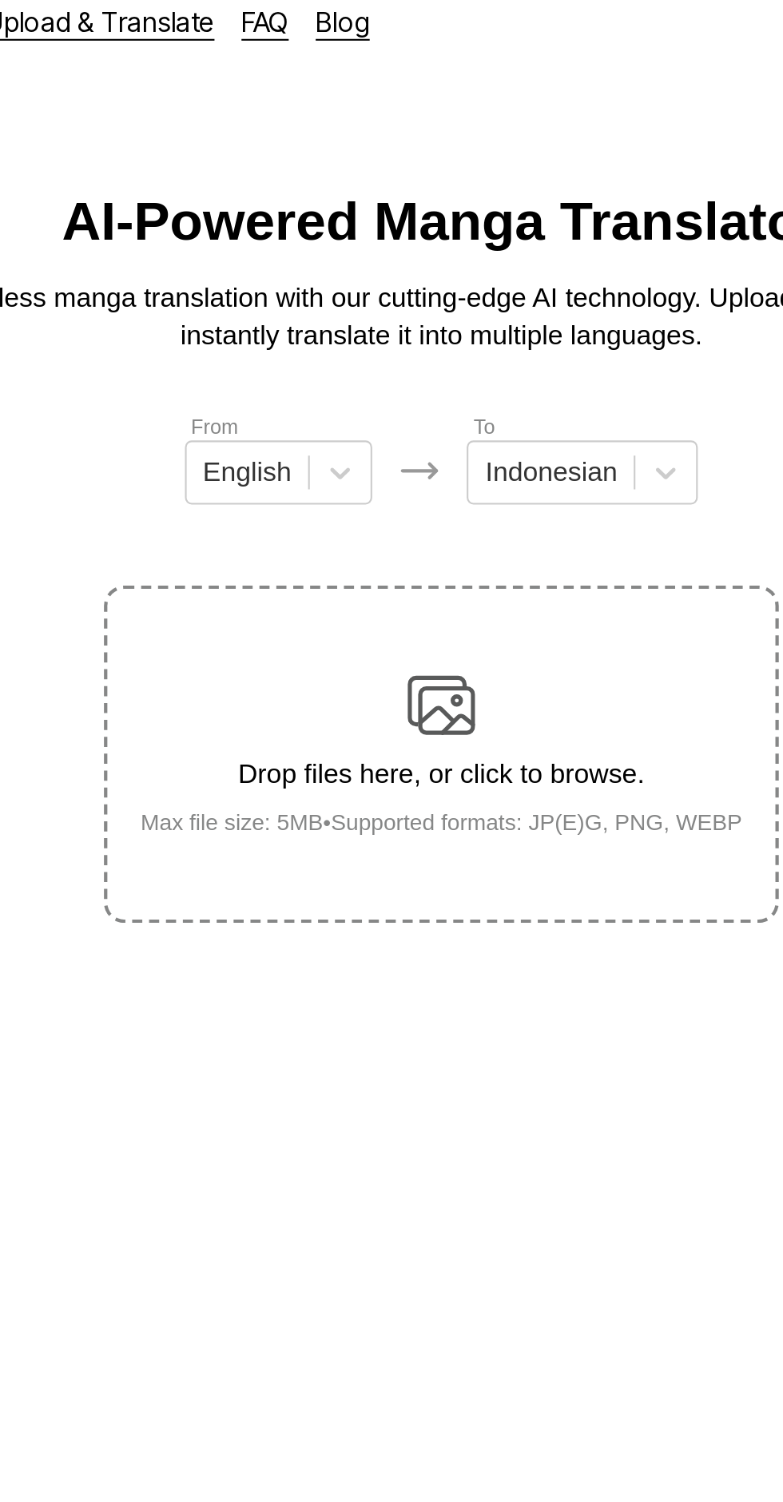
click at [407, 333] on div "Drop files here, or click to browse. Max file size: 5MB • Supported formats: JP…" at bounding box center [391, 371] width 311 height 77
click at [0, 0] on input "Drop files here, or click to browse. Max file size: 5MB • Supported formats: JP…" at bounding box center [0, 0] width 0 height 0
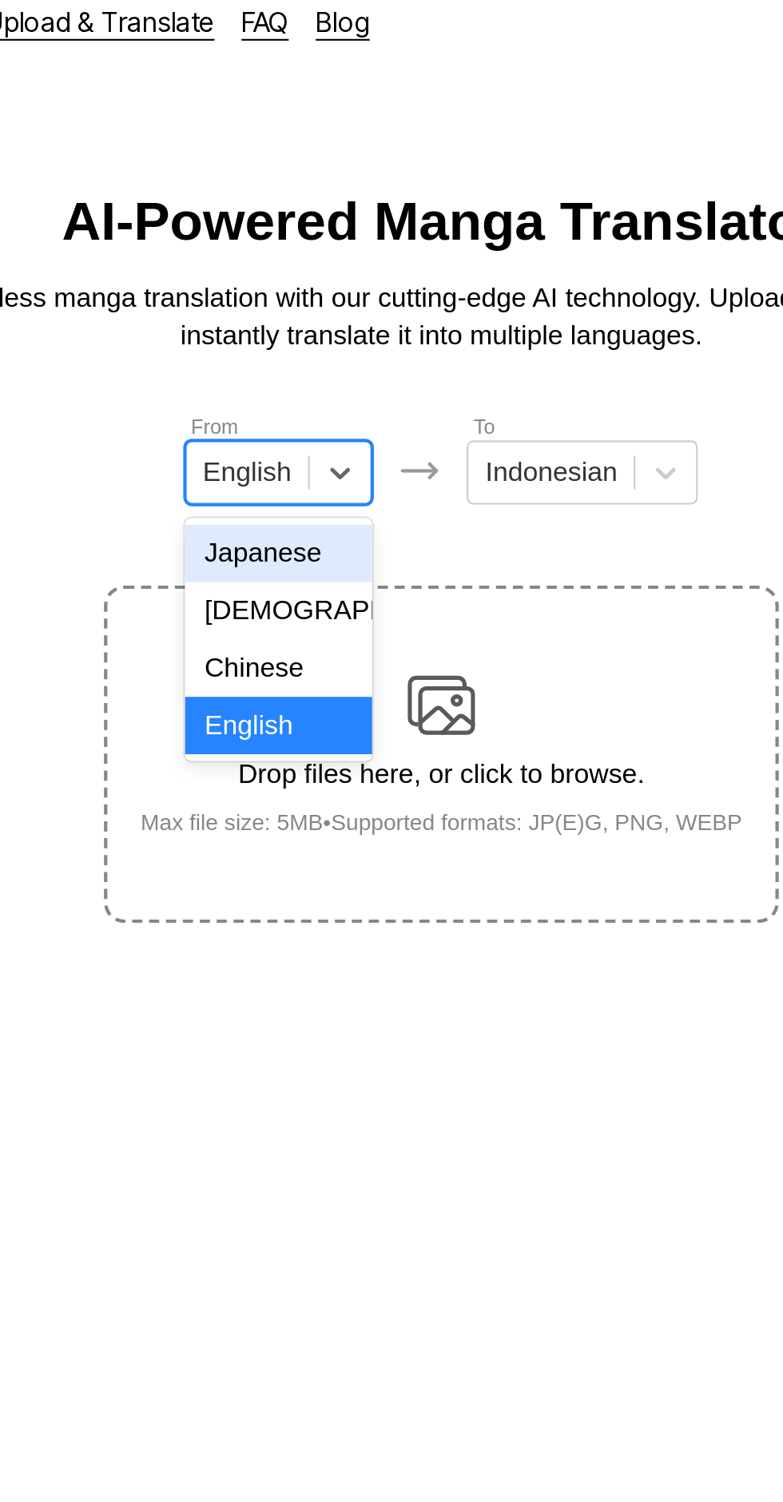
click at [346, 273] on div "Japanese" at bounding box center [314, 277] width 89 height 27
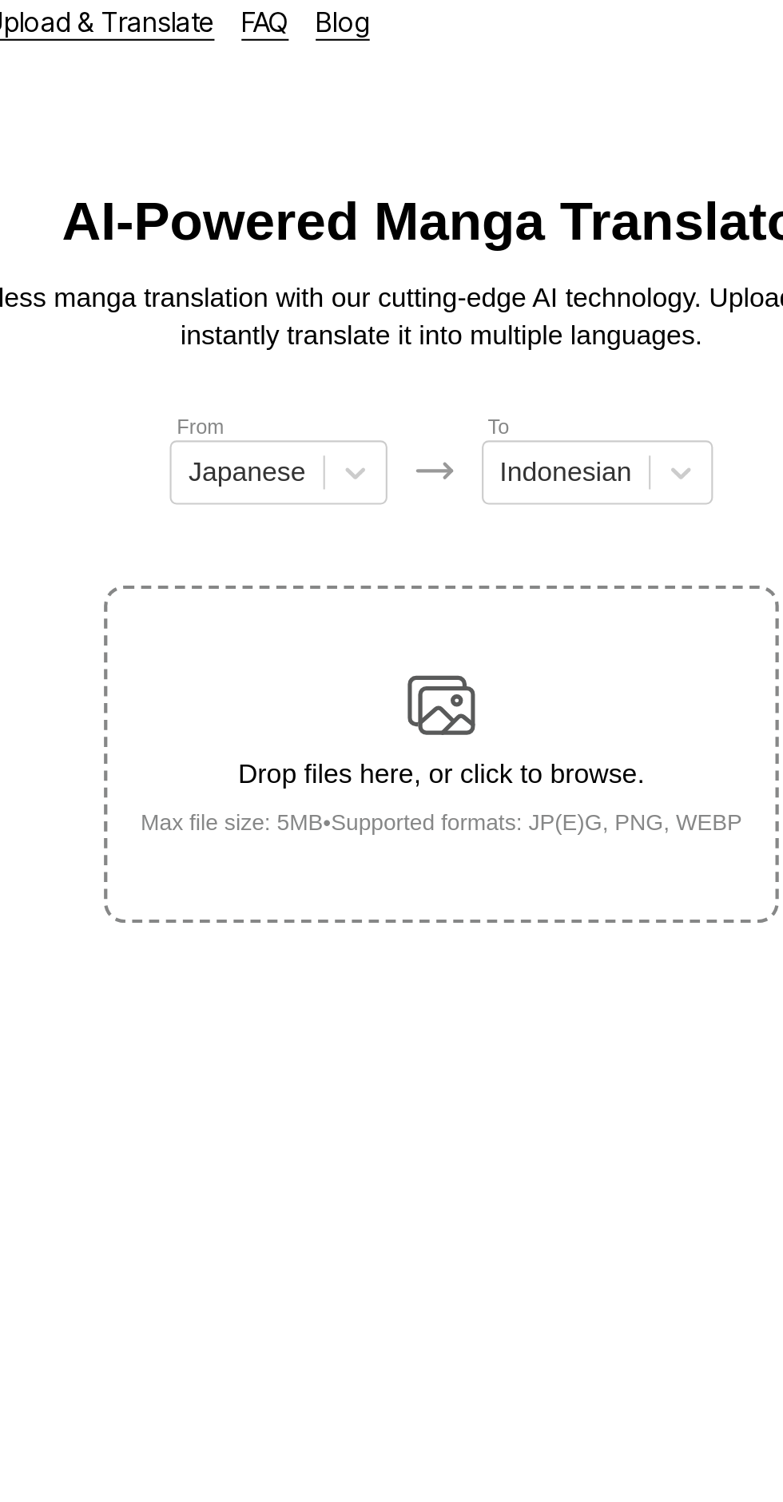
click at [422, 348] on div "Drop files here, or click to browse. Max file size: 5MB • Supported formats: JP…" at bounding box center [391, 371] width 311 height 77
click at [0, 0] on input "Drop files here, or click to browse. Max file size: 5MB • Supported formats: JP…" at bounding box center [0, 0] width 0 height 0
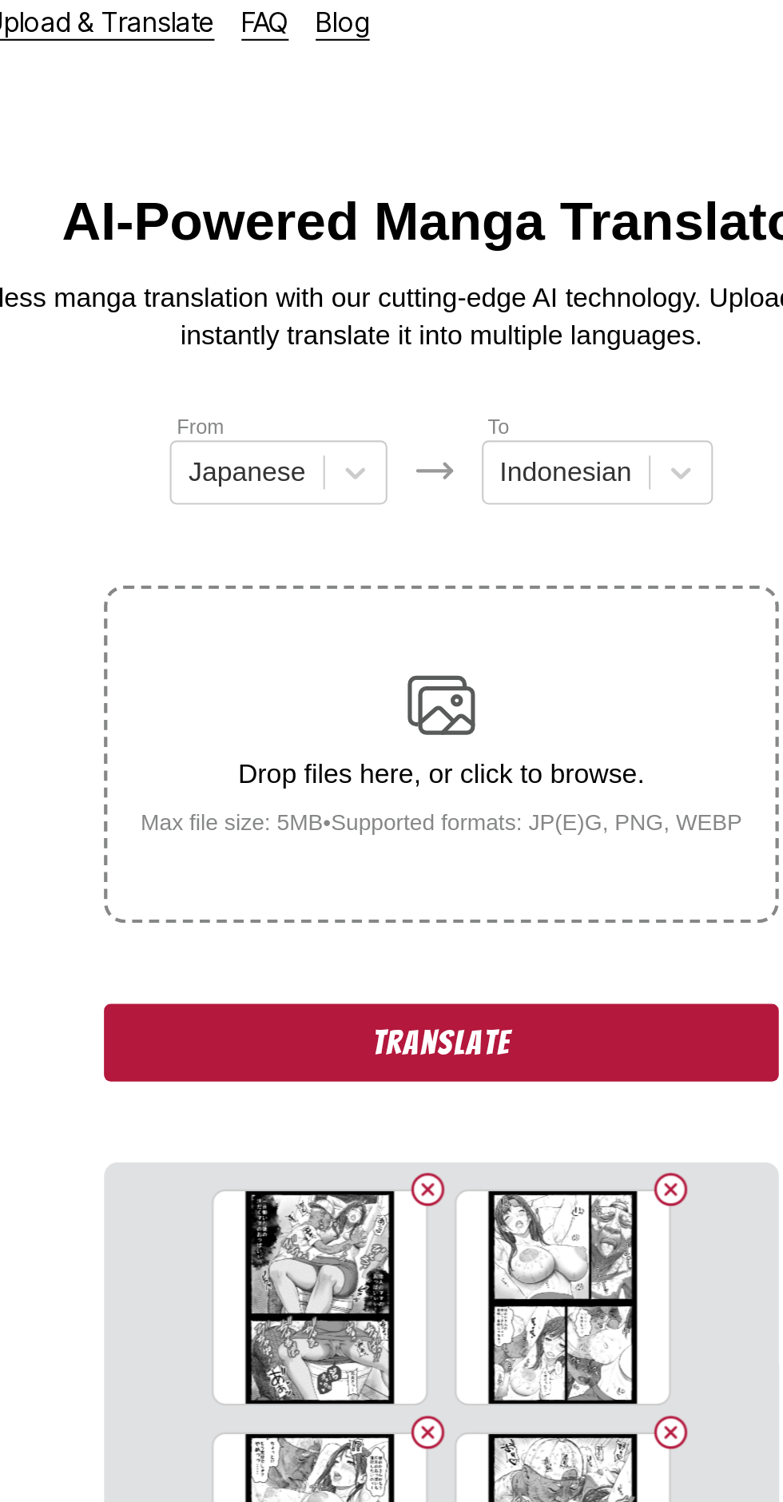
click at [290, 490] on button "Translate" at bounding box center [391, 508] width 319 height 37
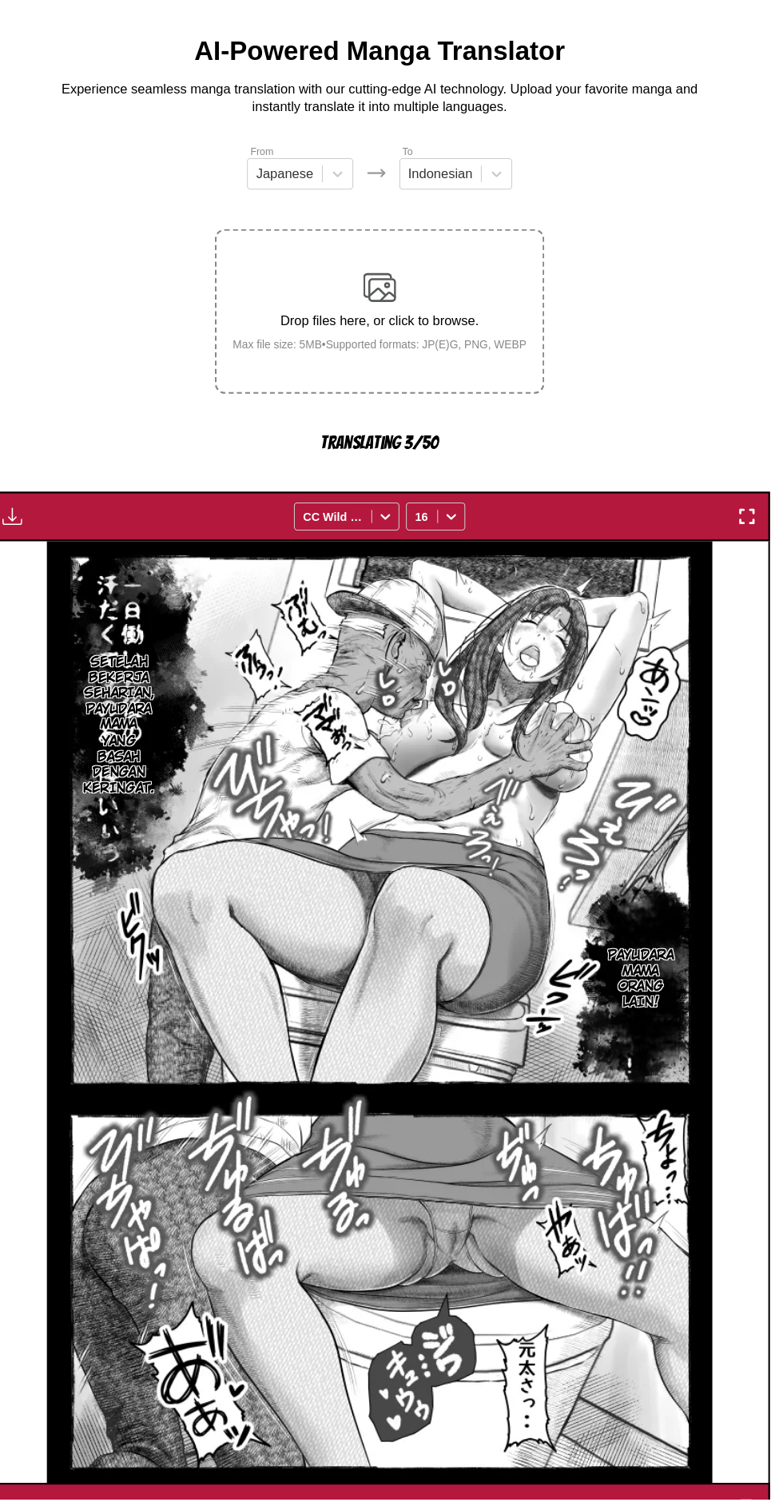
scroll to position [23, 0]
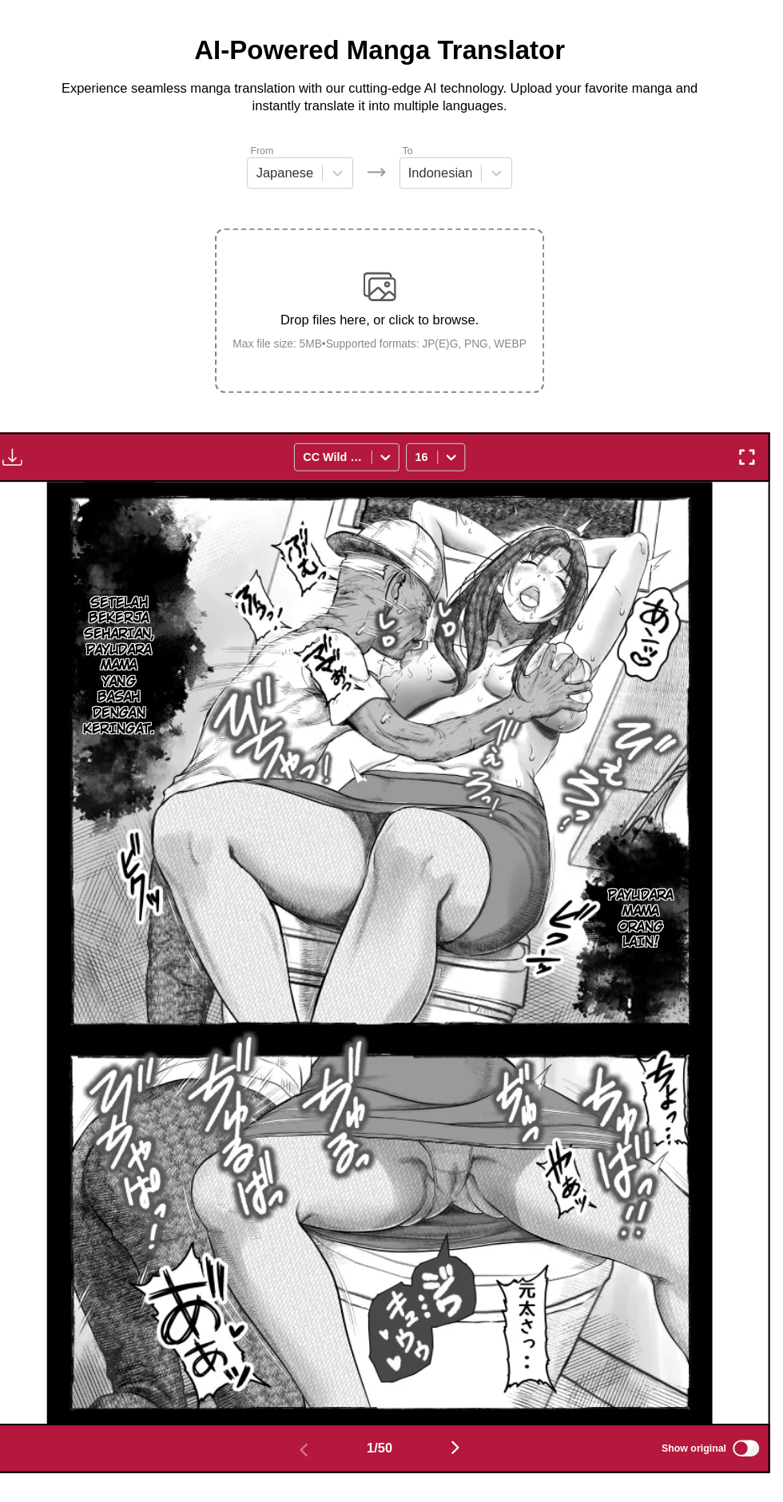
click at [34, 482] on img "button" at bounding box center [35, 491] width 19 height 19
click at [34, 526] on button "Download All" at bounding box center [78, 545] width 102 height 38
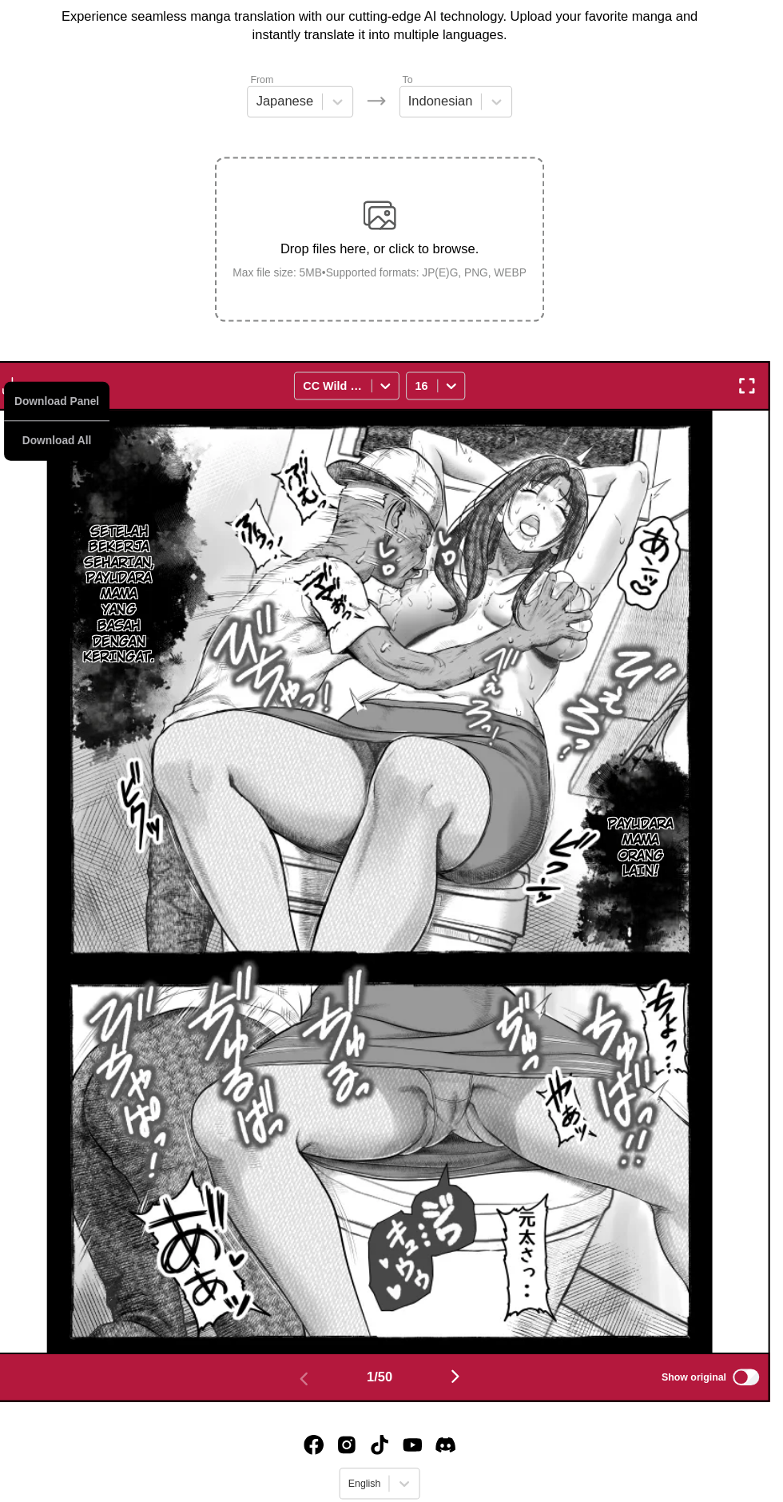
scroll to position [0, 0]
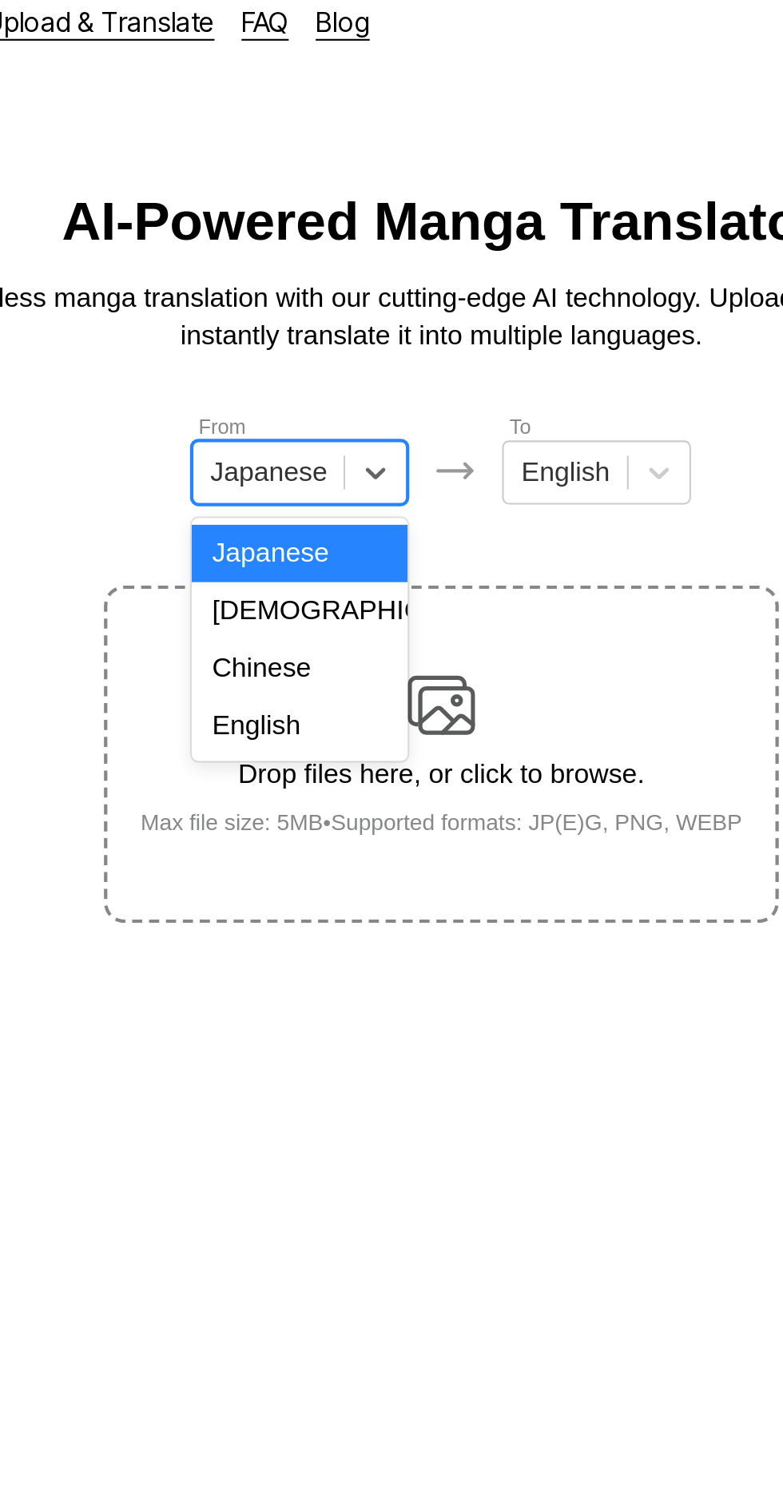
click at [331, 347] on div "English" at bounding box center [324, 358] width 102 height 27
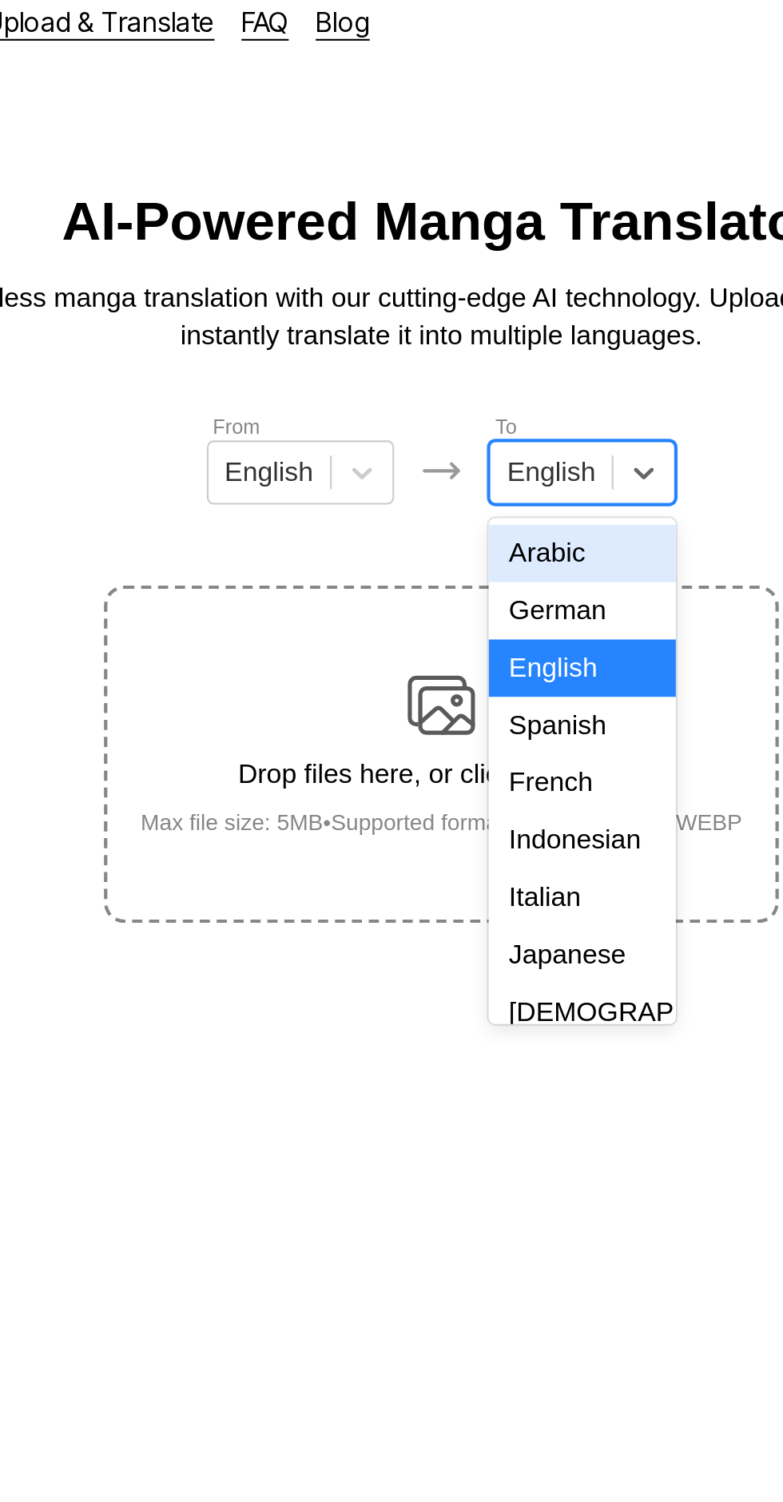
click at [455, 407] on div "Indonesian" at bounding box center [458, 412] width 89 height 27
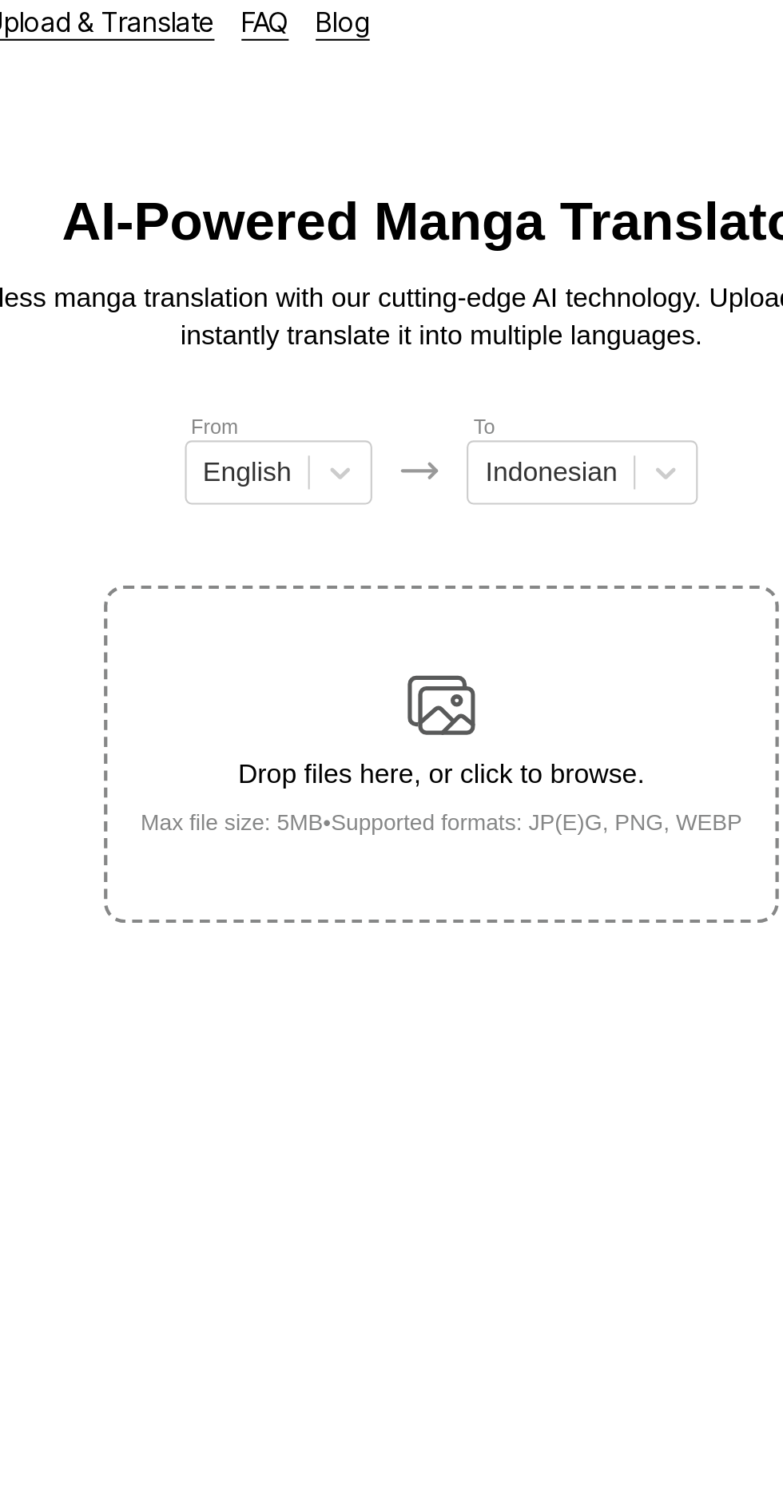
click at [410, 333] on div "Drop files here, or click to browse. Max file size: 5MB • Supported formats: JP…" at bounding box center [391, 371] width 311 height 77
click at [0, 0] on input "Drop files here, or click to browse. Max file size: 5MB • Supported formats: JP…" at bounding box center [0, 0] width 0 height 0
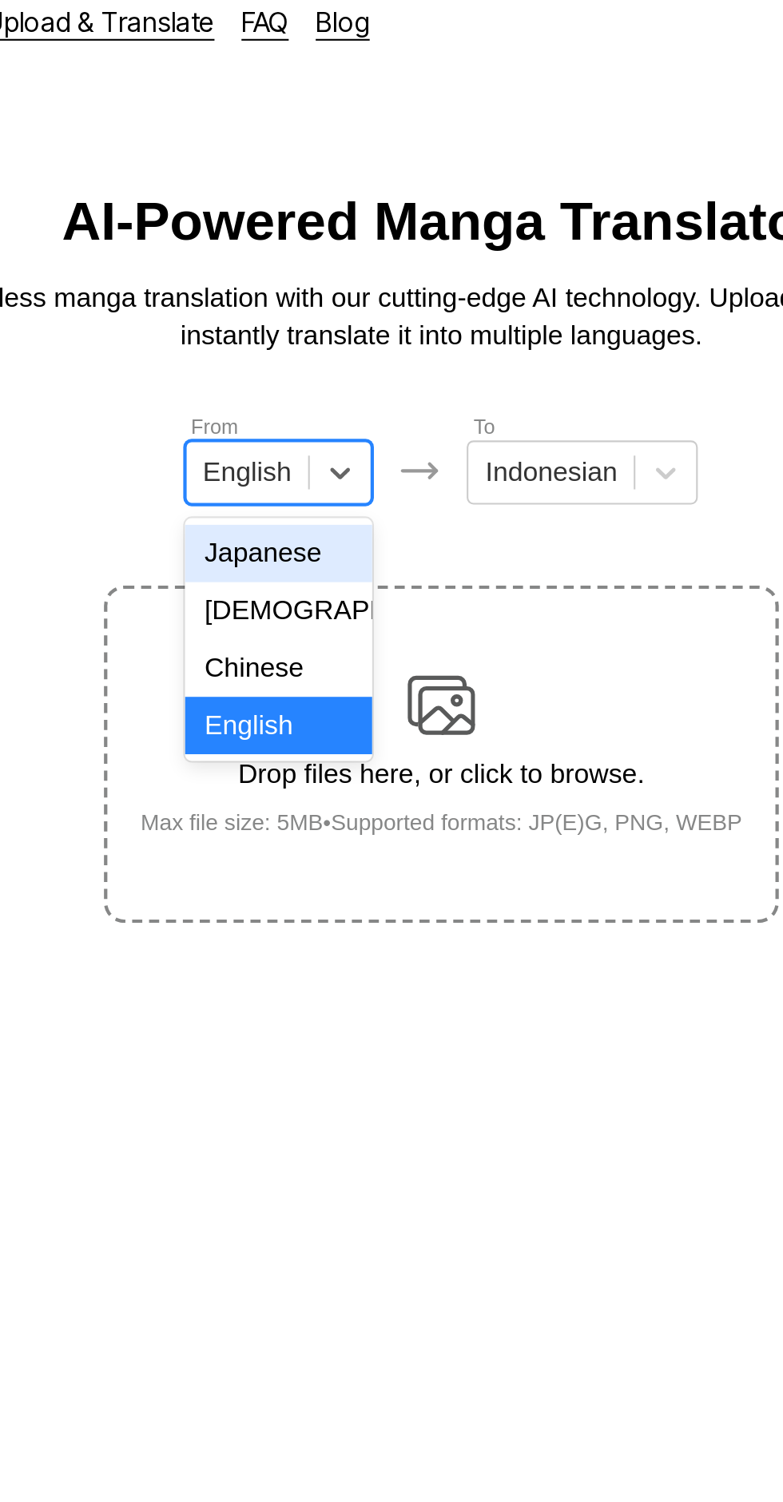
click at [345, 279] on div "Japanese" at bounding box center [314, 277] width 89 height 27
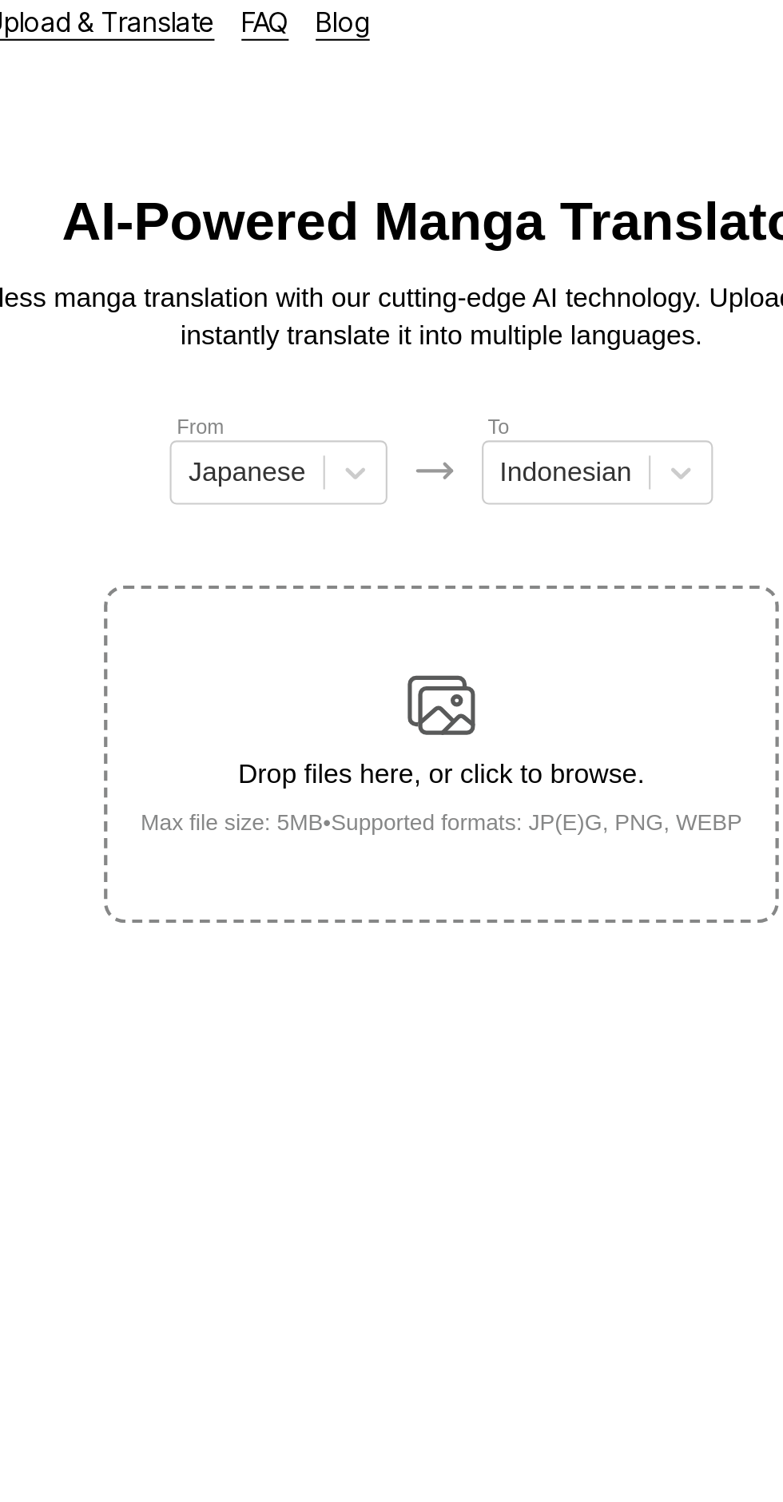
click at [397, 339] on img at bounding box center [391, 349] width 32 height 32
click at [0, 0] on input "Drop files here, or click to browse. Max file size: 5MB • Supported formats: JP…" at bounding box center [0, 0] width 0 height 0
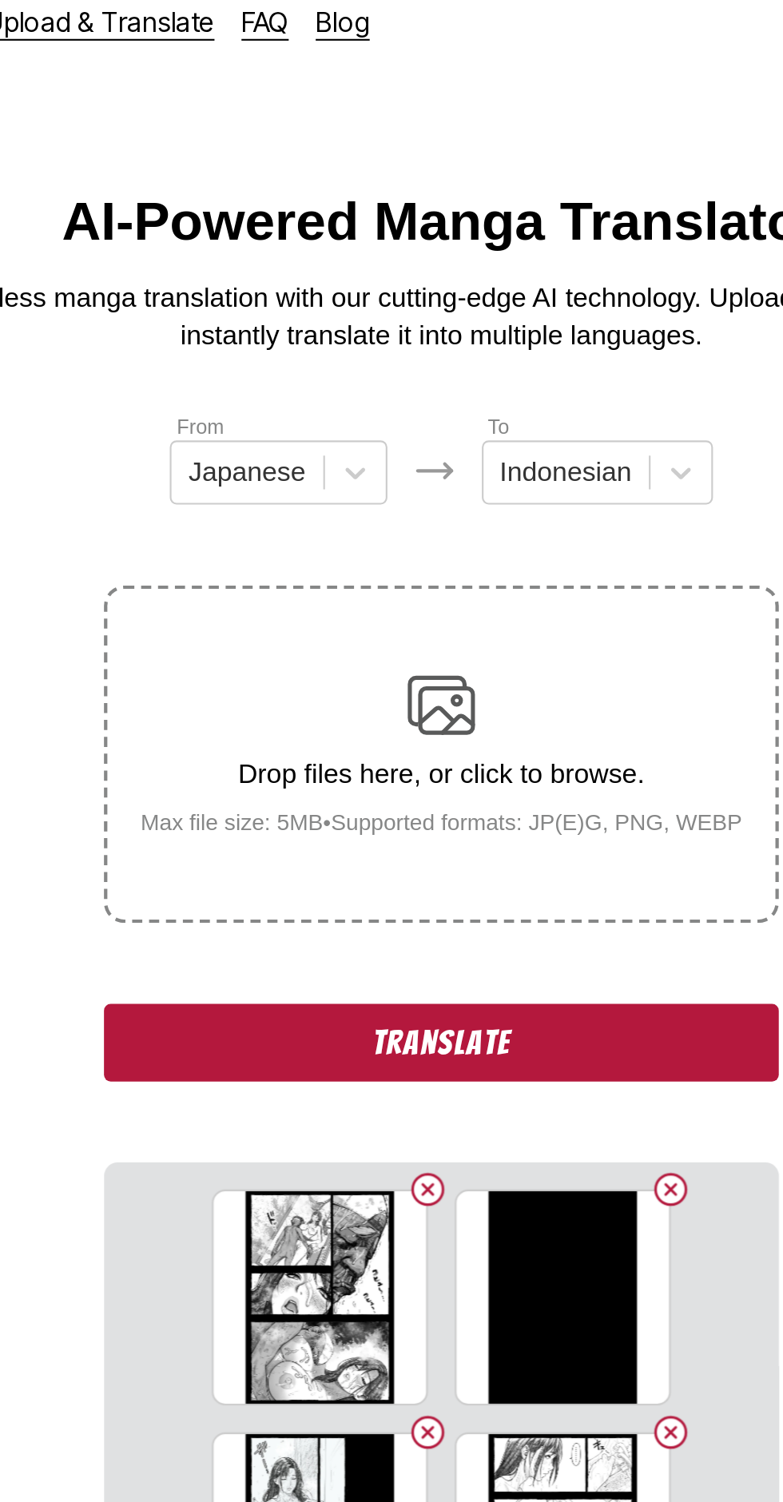
click at [292, 490] on button "Translate" at bounding box center [391, 508] width 319 height 37
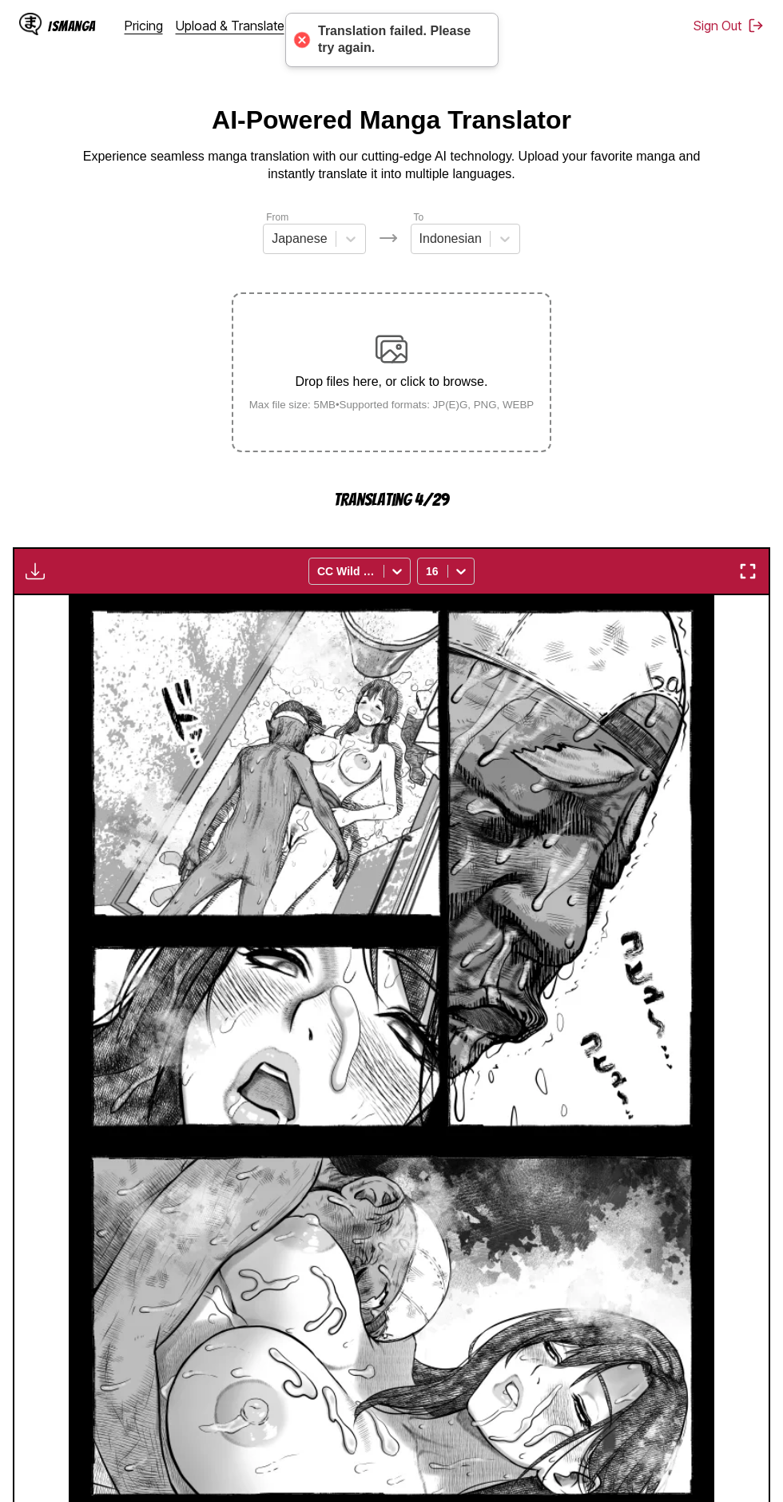
scroll to position [92, 0]
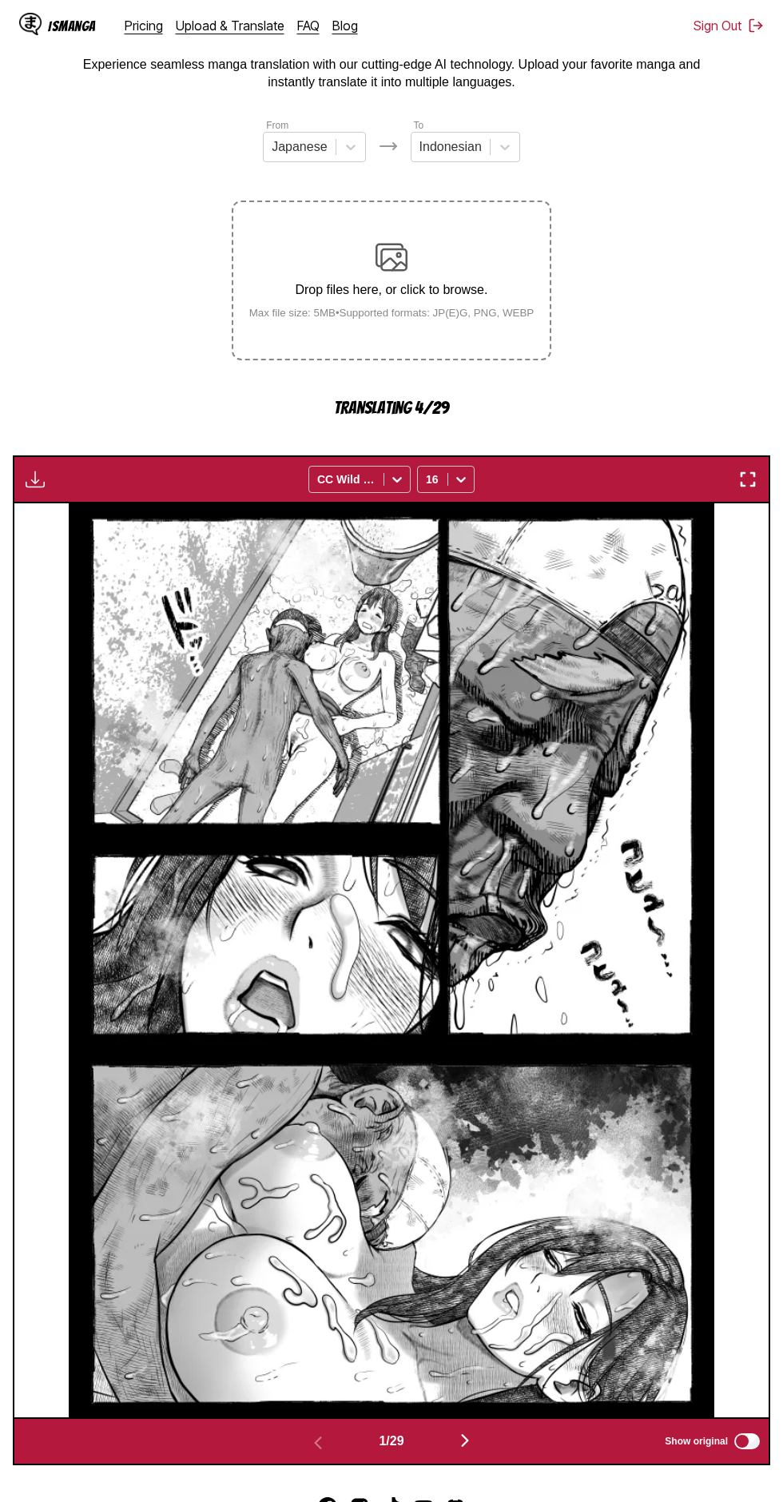
click at [458, 1430] on img "button" at bounding box center [464, 1439] width 19 height 19
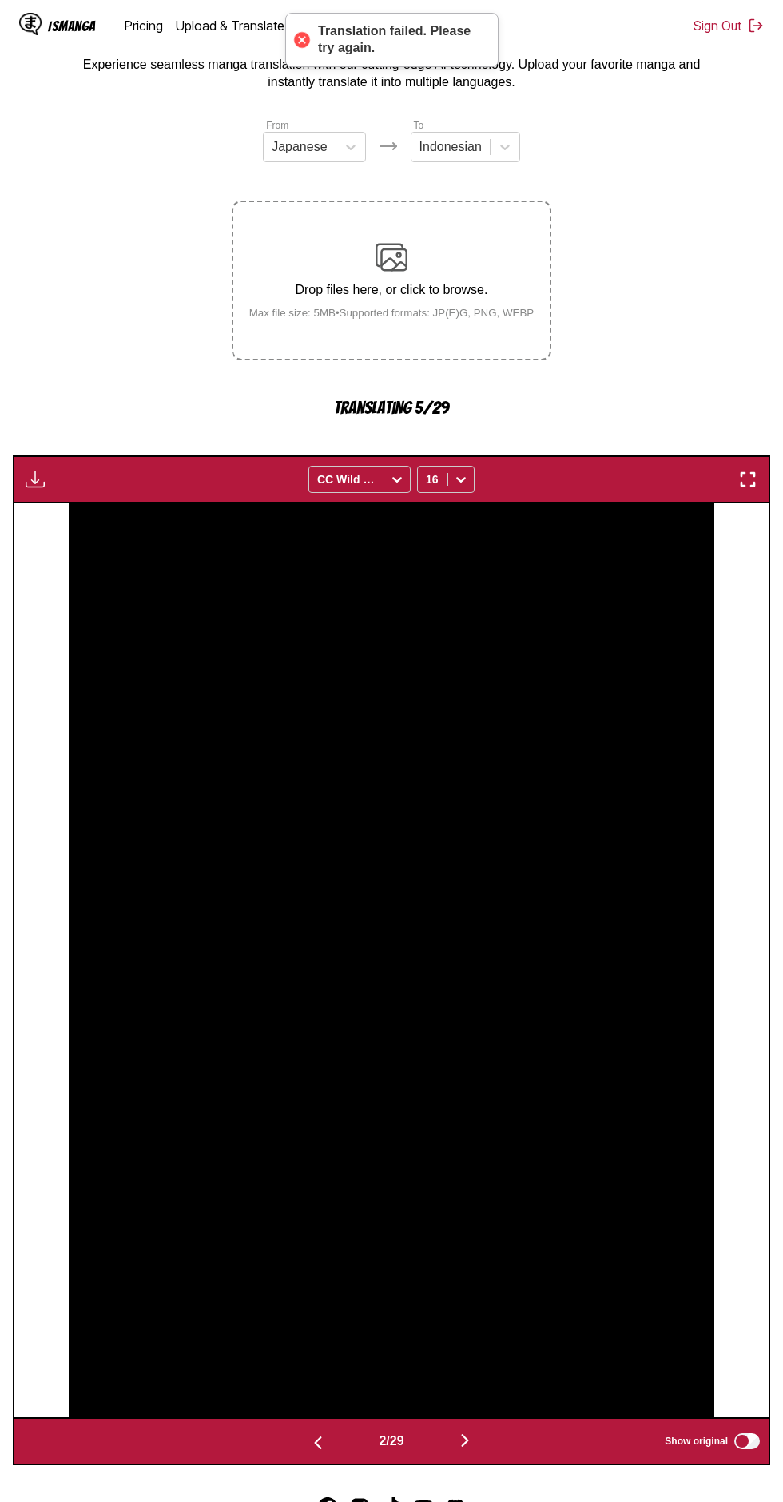
click at [466, 1430] on img "button" at bounding box center [464, 1439] width 19 height 19
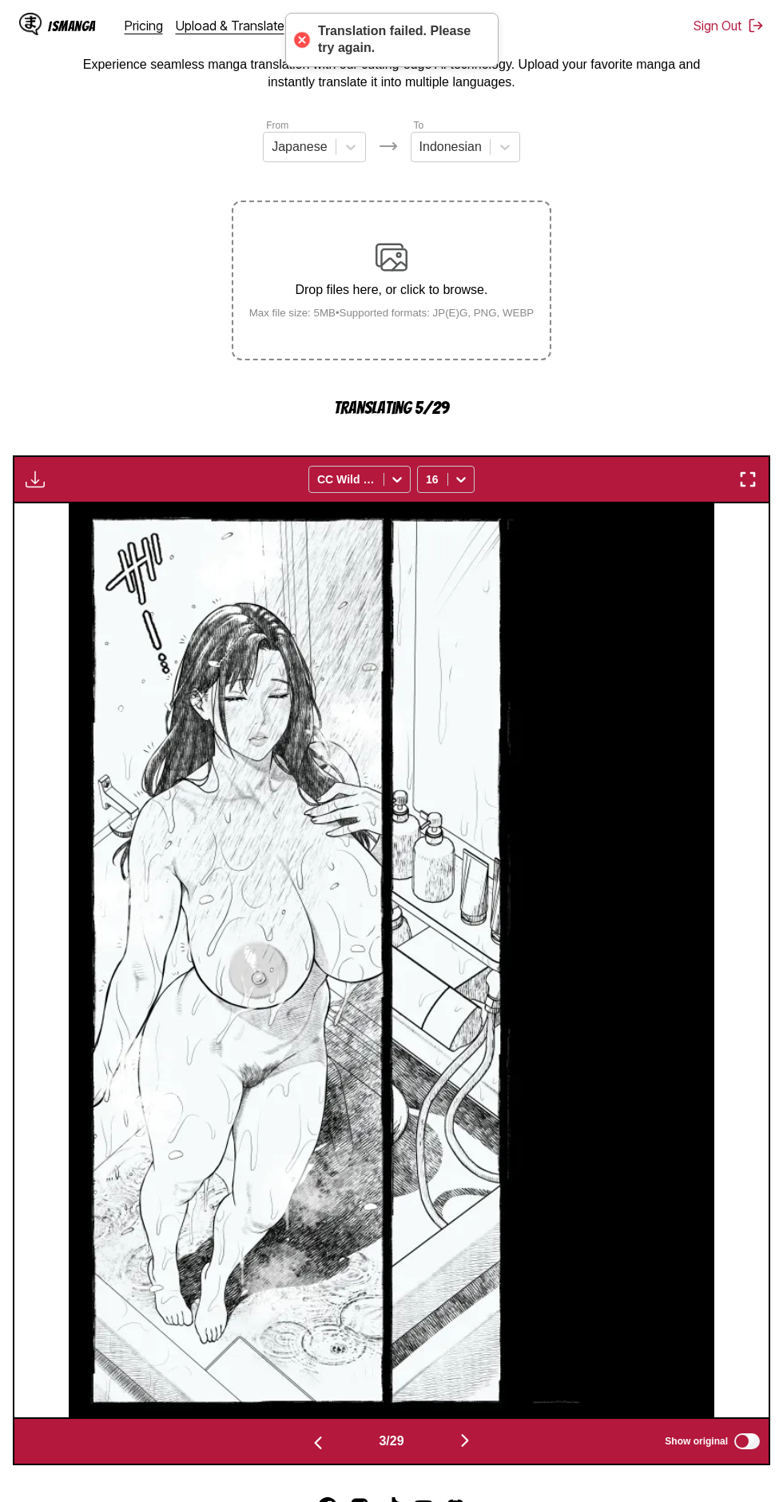
click at [466, 1430] on img "button" at bounding box center [464, 1439] width 19 height 19
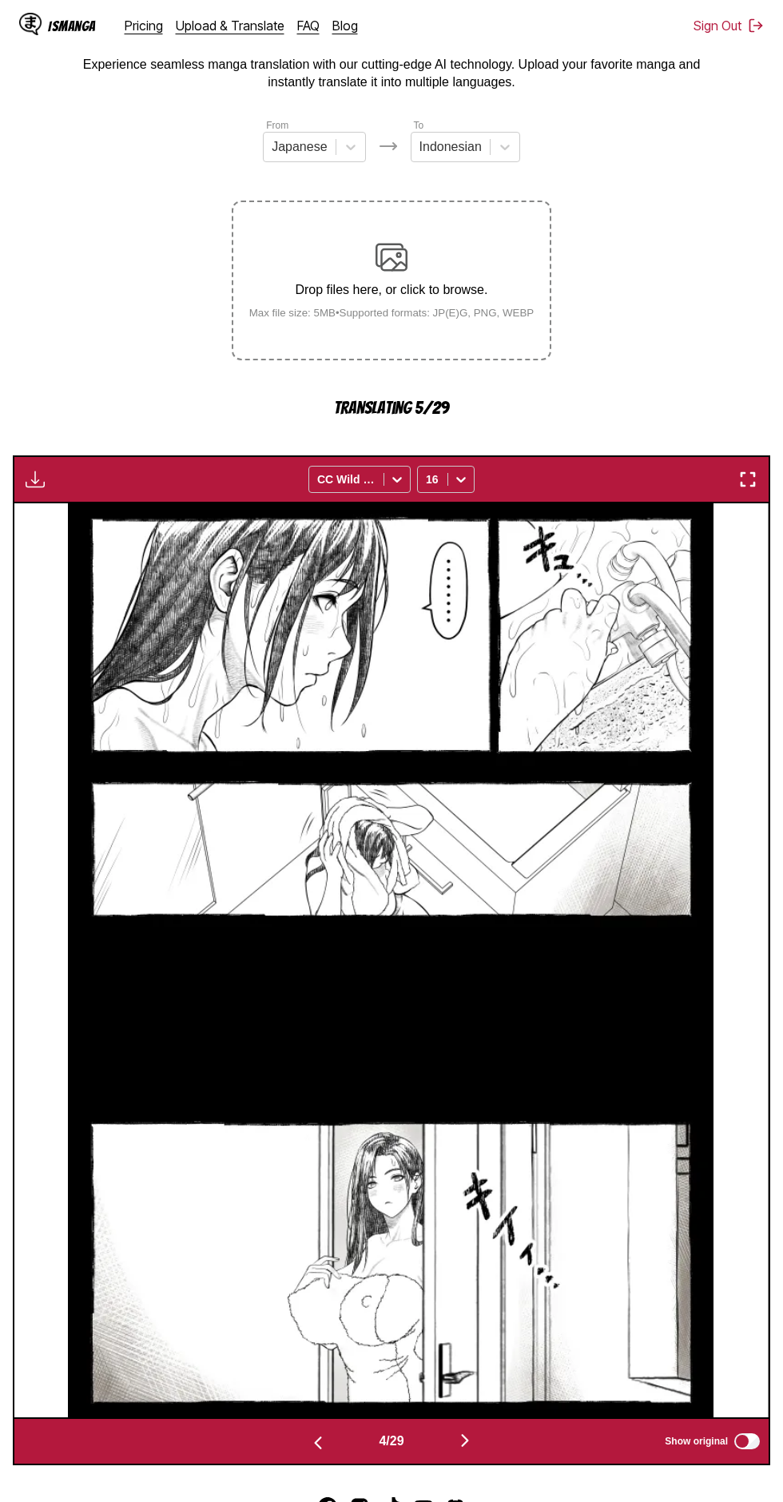
click at [462, 1430] on img "button" at bounding box center [464, 1439] width 19 height 19
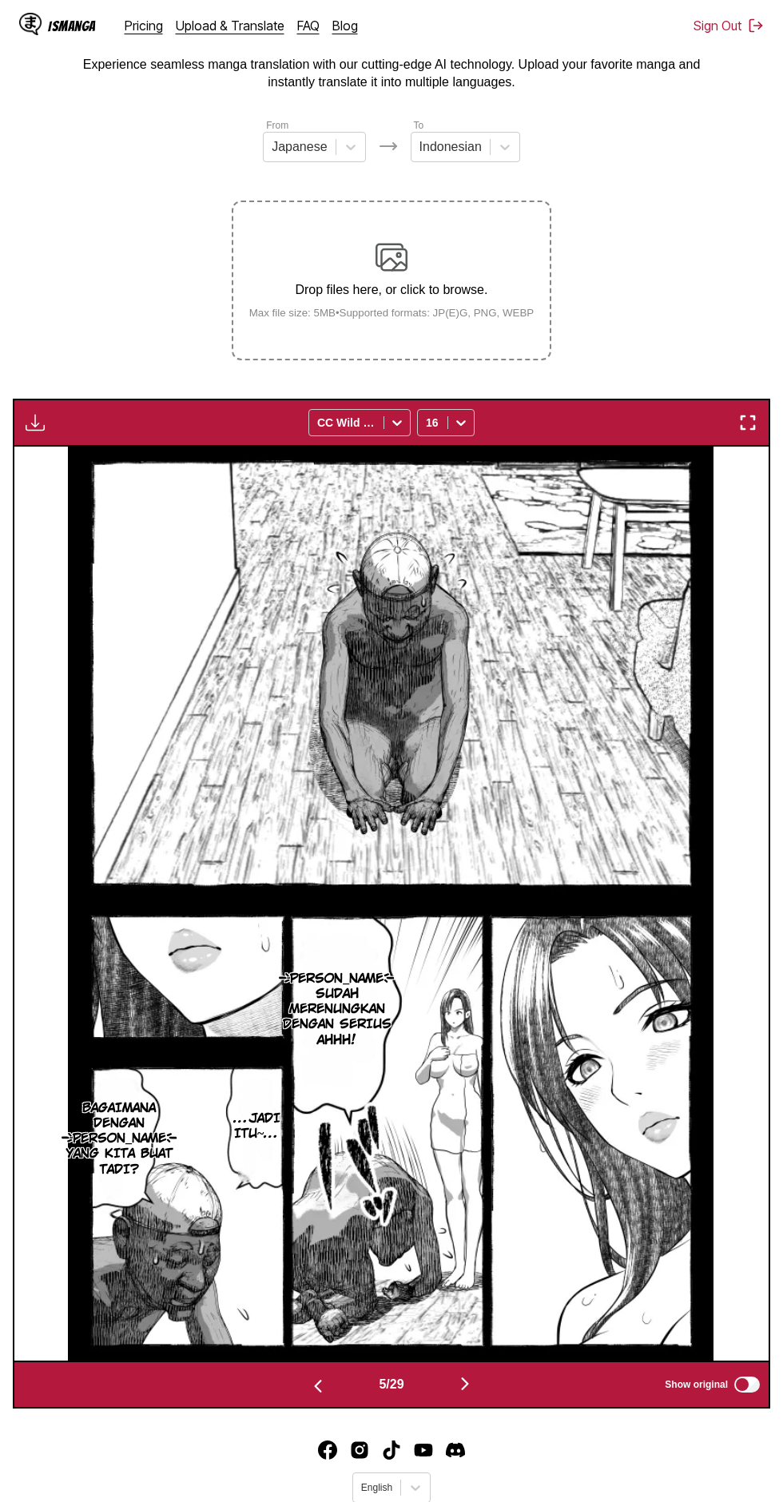
click at [46, 412] on button "button" at bounding box center [35, 422] width 29 height 21
click at [116, 457] on button "Download All" at bounding box center [78, 476] width 102 height 38
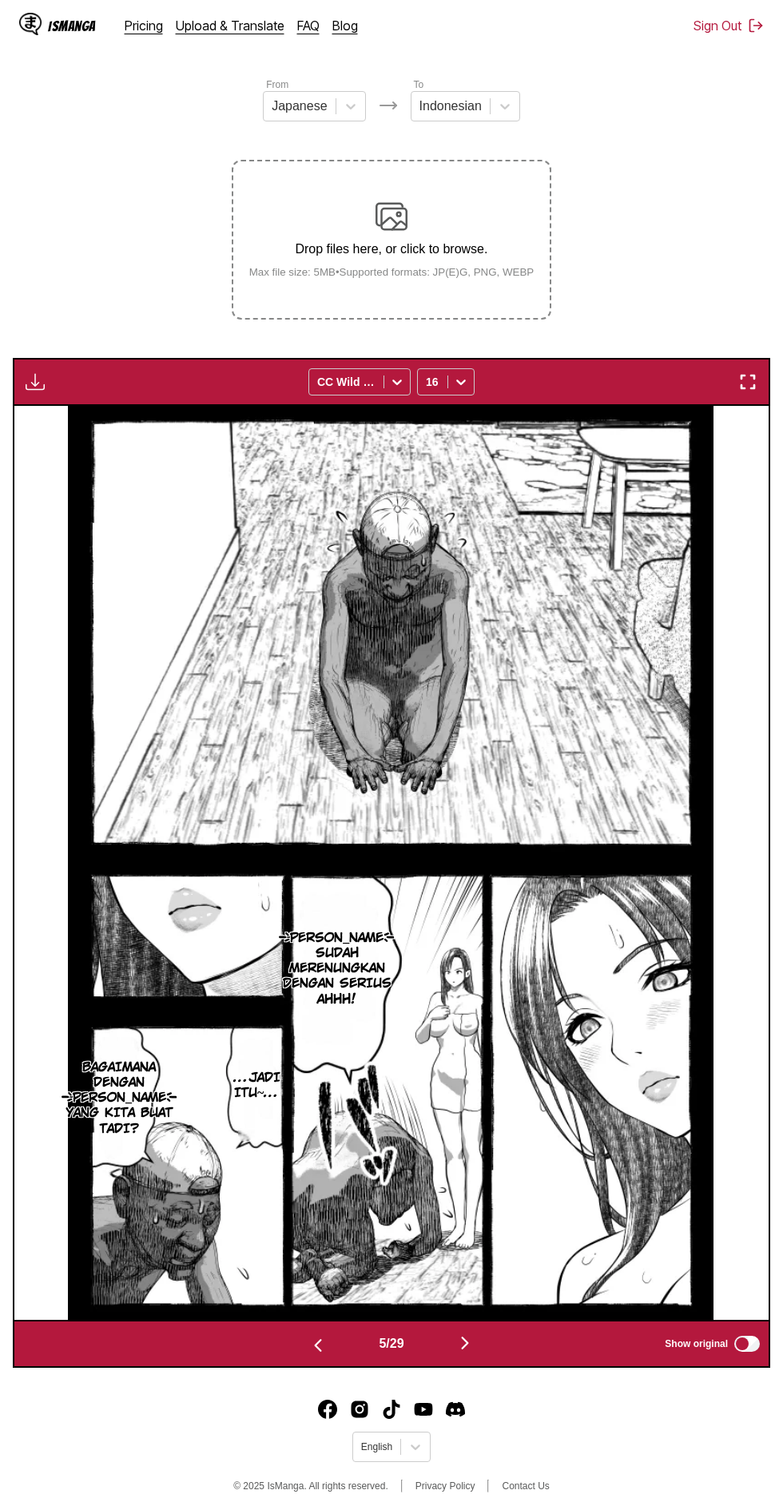
scroll to position [0, 0]
